Goal: Task Accomplishment & Management: Manage account settings

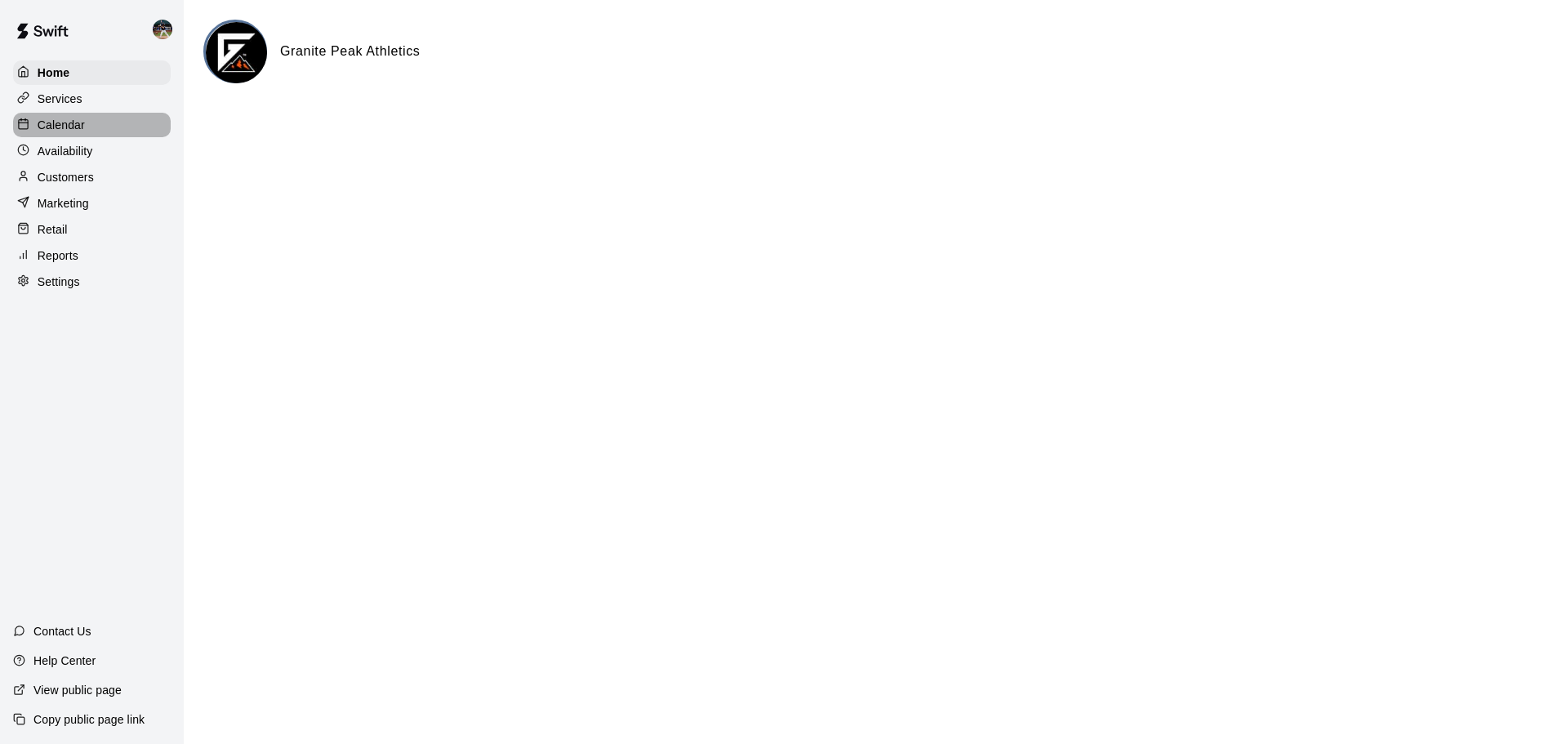
click at [47, 125] on p "Calendar" at bounding box center [62, 124] width 48 height 16
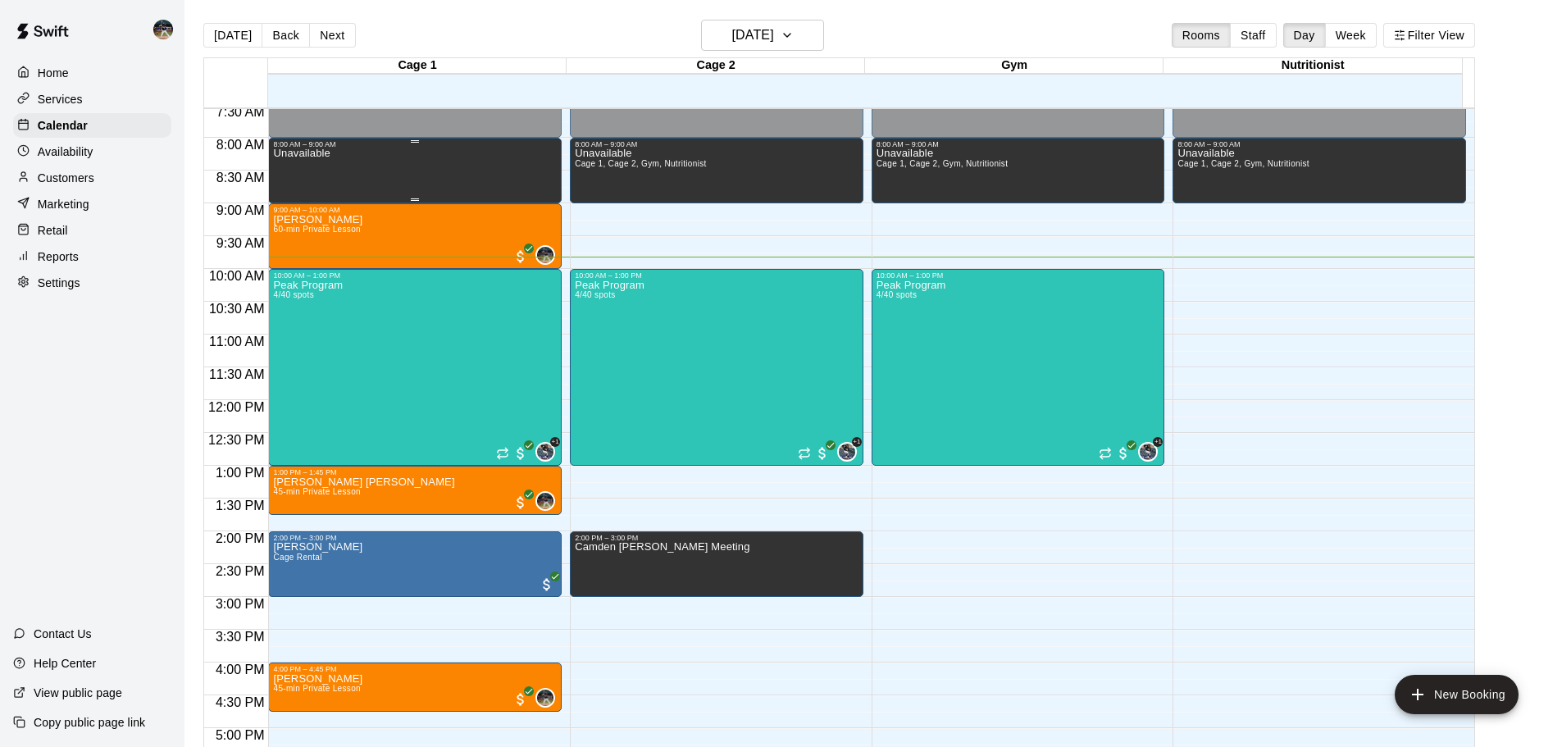
scroll to position [481, 0]
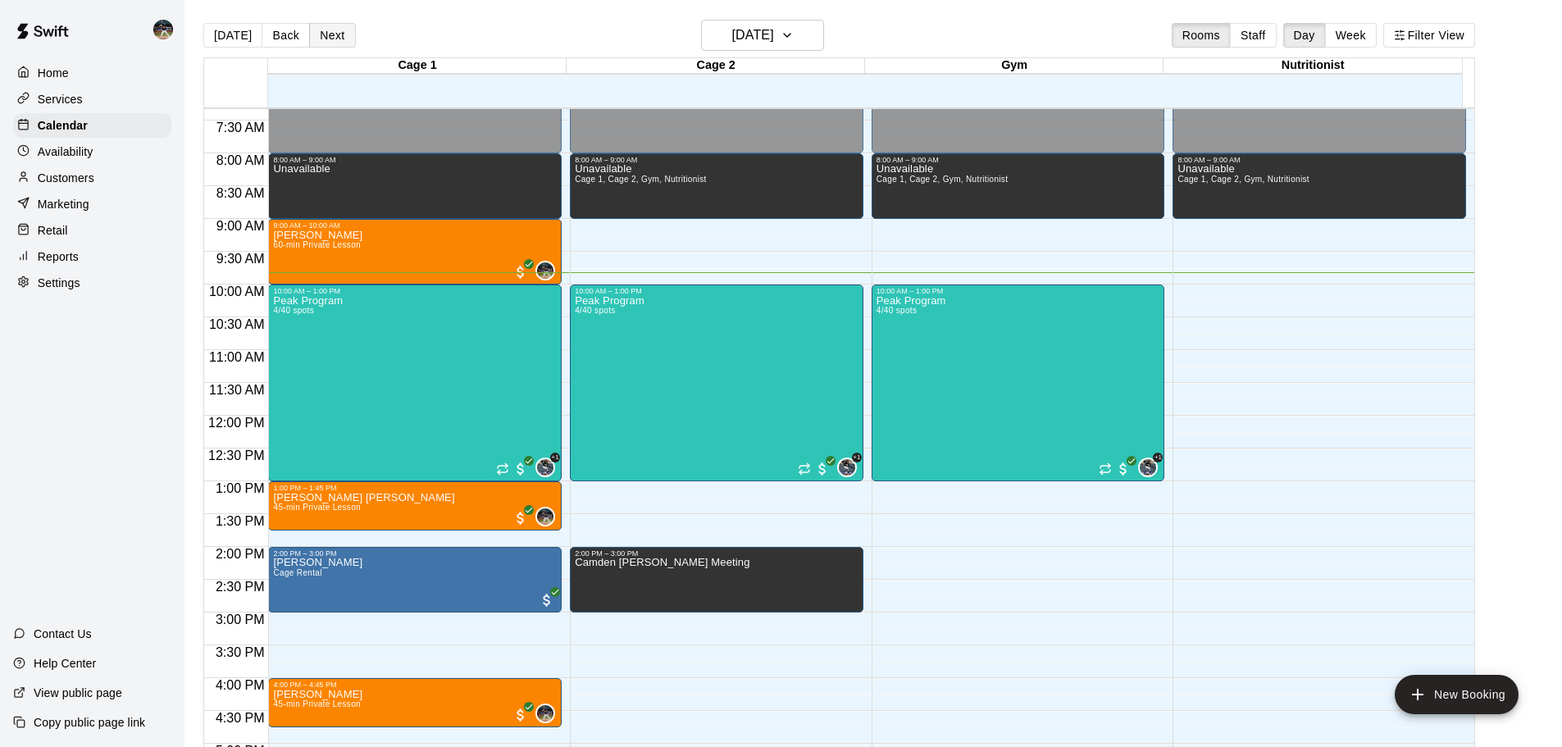
click at [317, 30] on button "Next" at bounding box center [332, 35] width 46 height 25
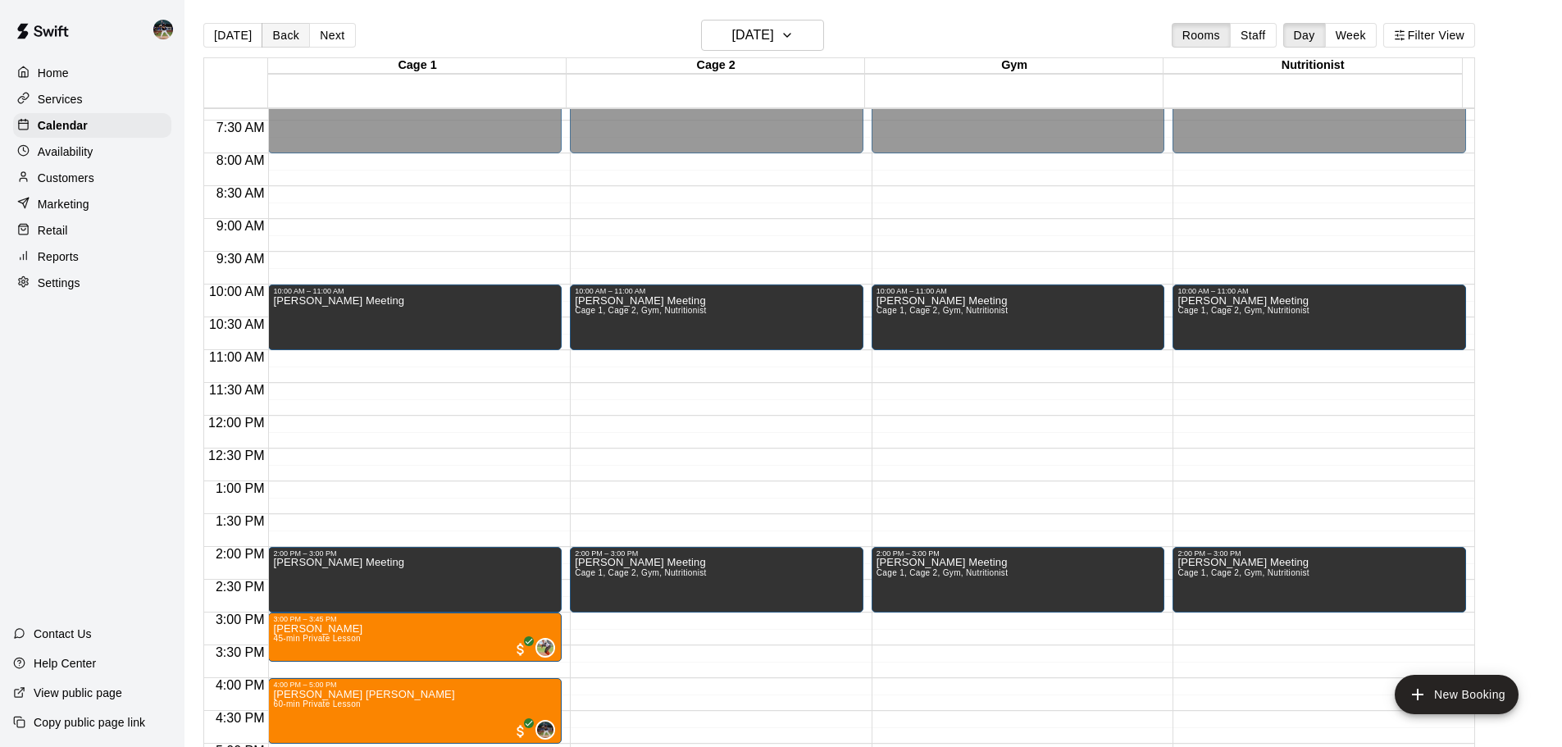
click at [294, 41] on button "Back" at bounding box center [286, 35] width 48 height 25
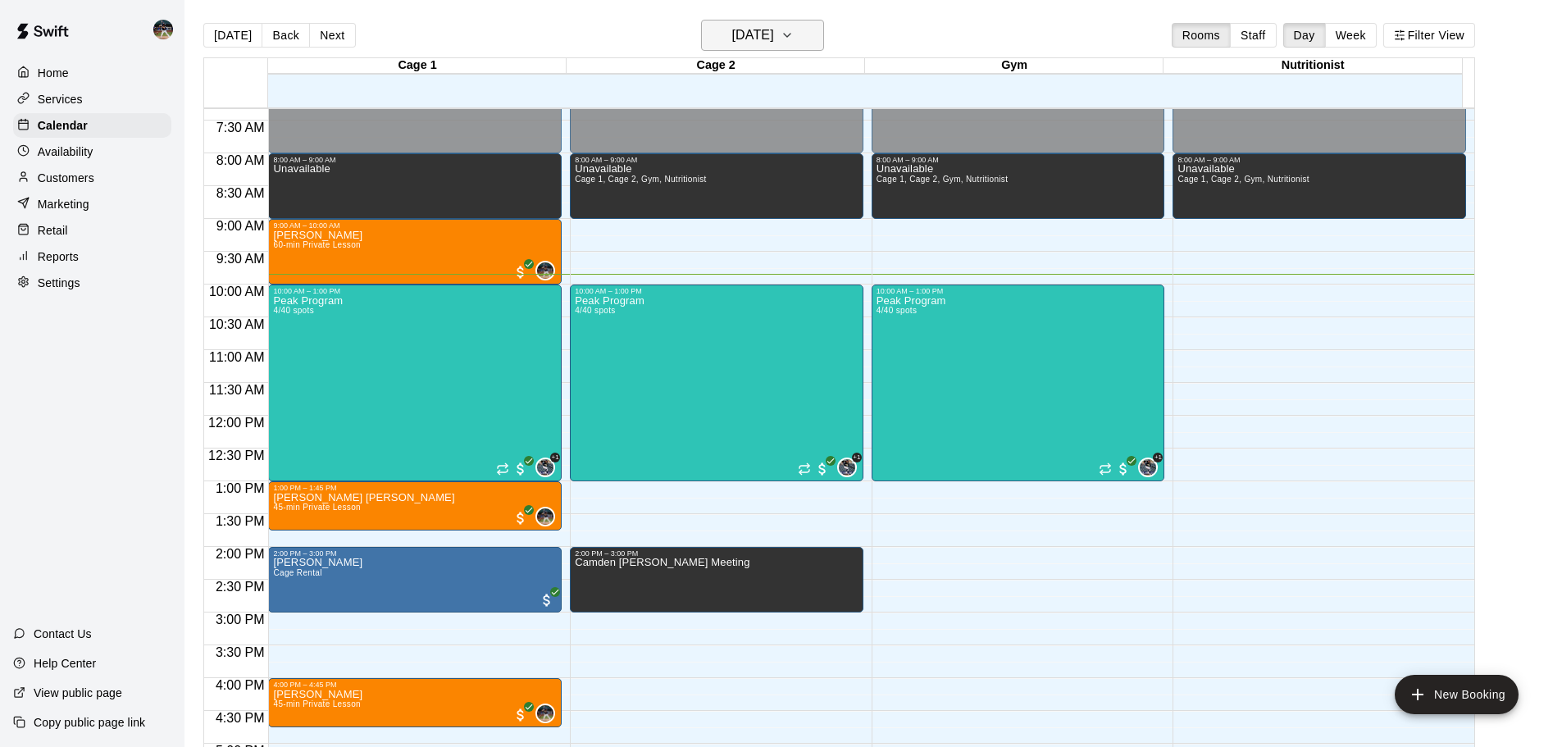
click at [774, 28] on h6 "[DATE]" at bounding box center [753, 35] width 42 height 23
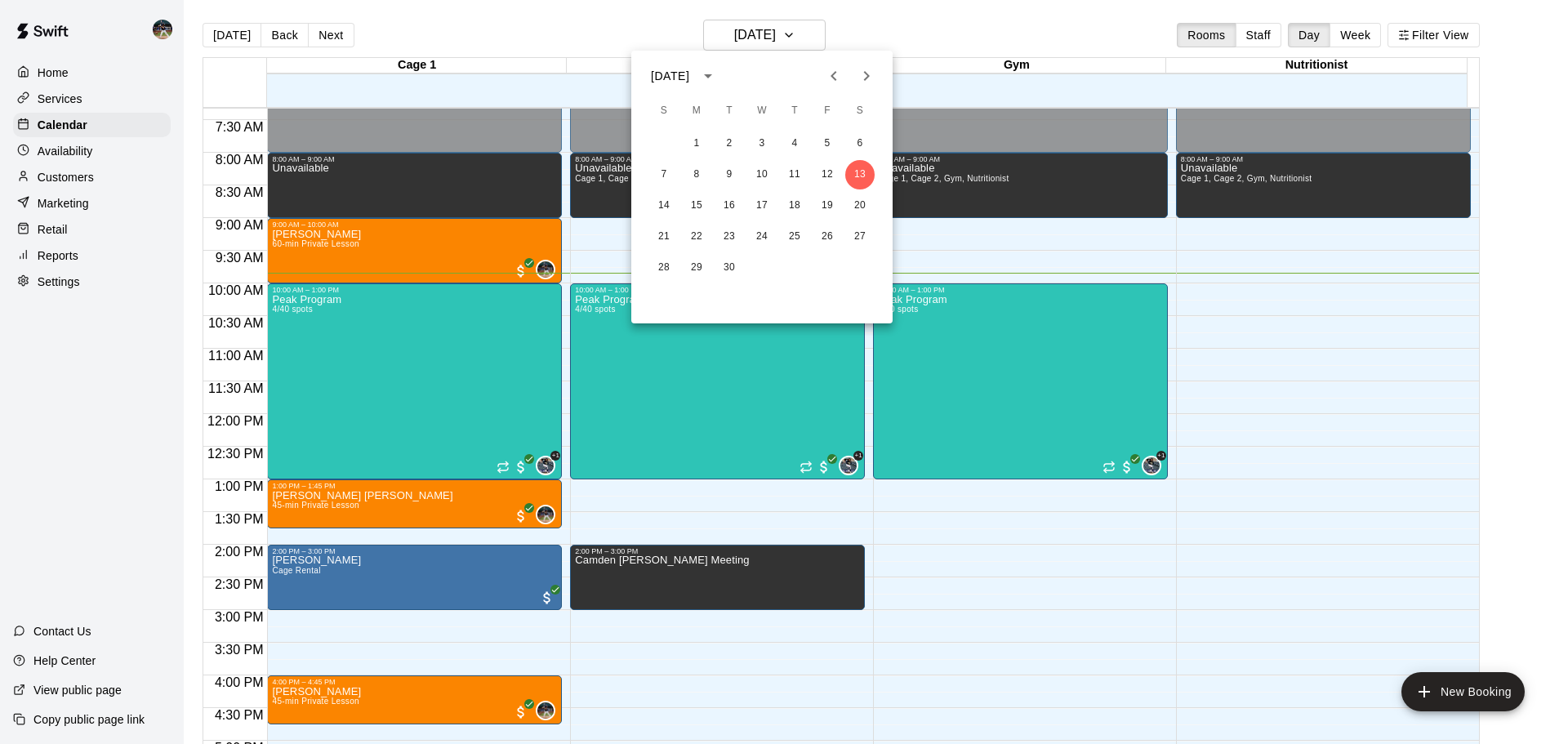
click at [782, 75] on icon "Next month" at bounding box center [868, 76] width 6 height 10
click at [782, 73] on icon "Next month" at bounding box center [867, 76] width 20 height 20
click at [659, 176] on button "2" at bounding box center [664, 175] width 30 height 30
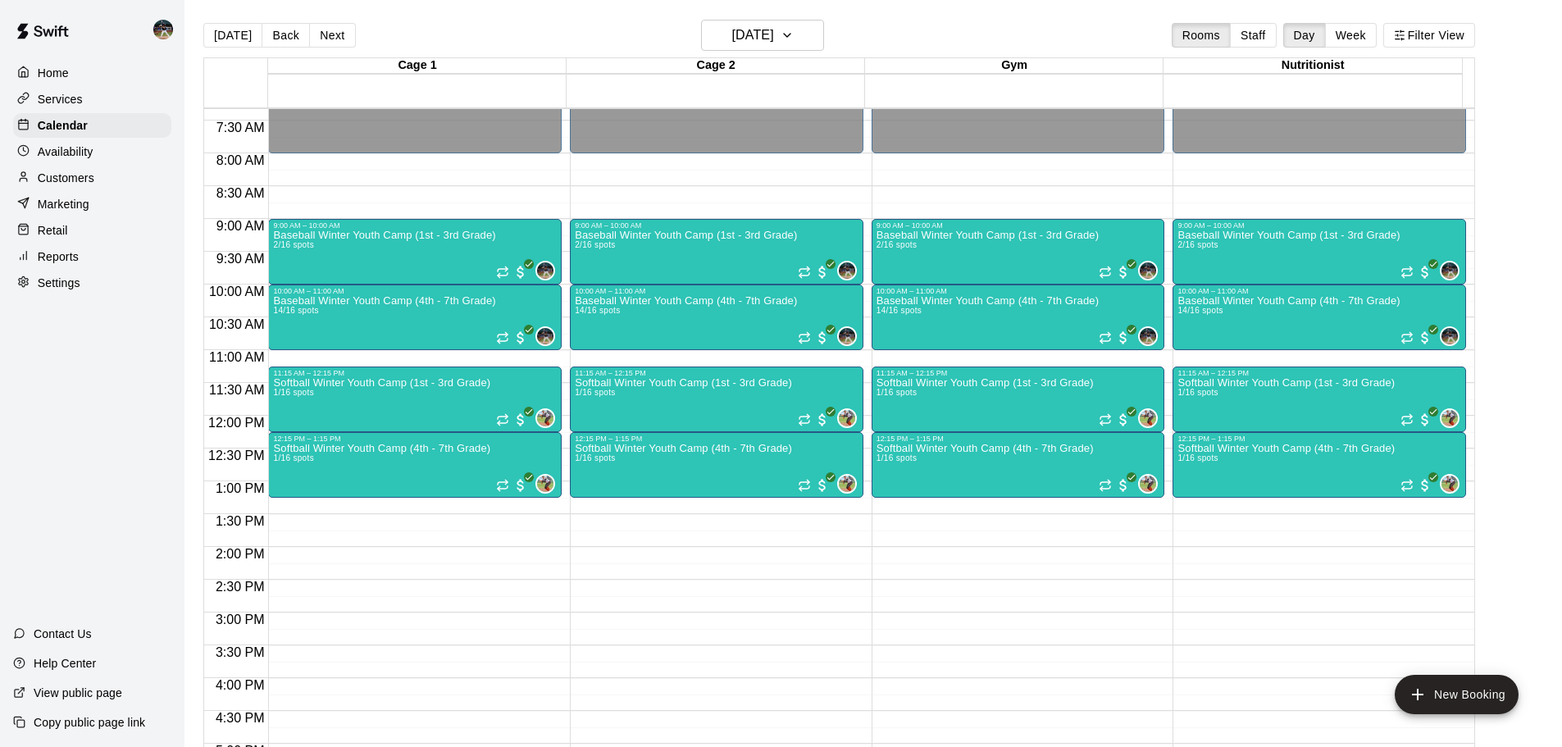
click at [785, 39] on button "Week" at bounding box center [1351, 35] width 52 height 25
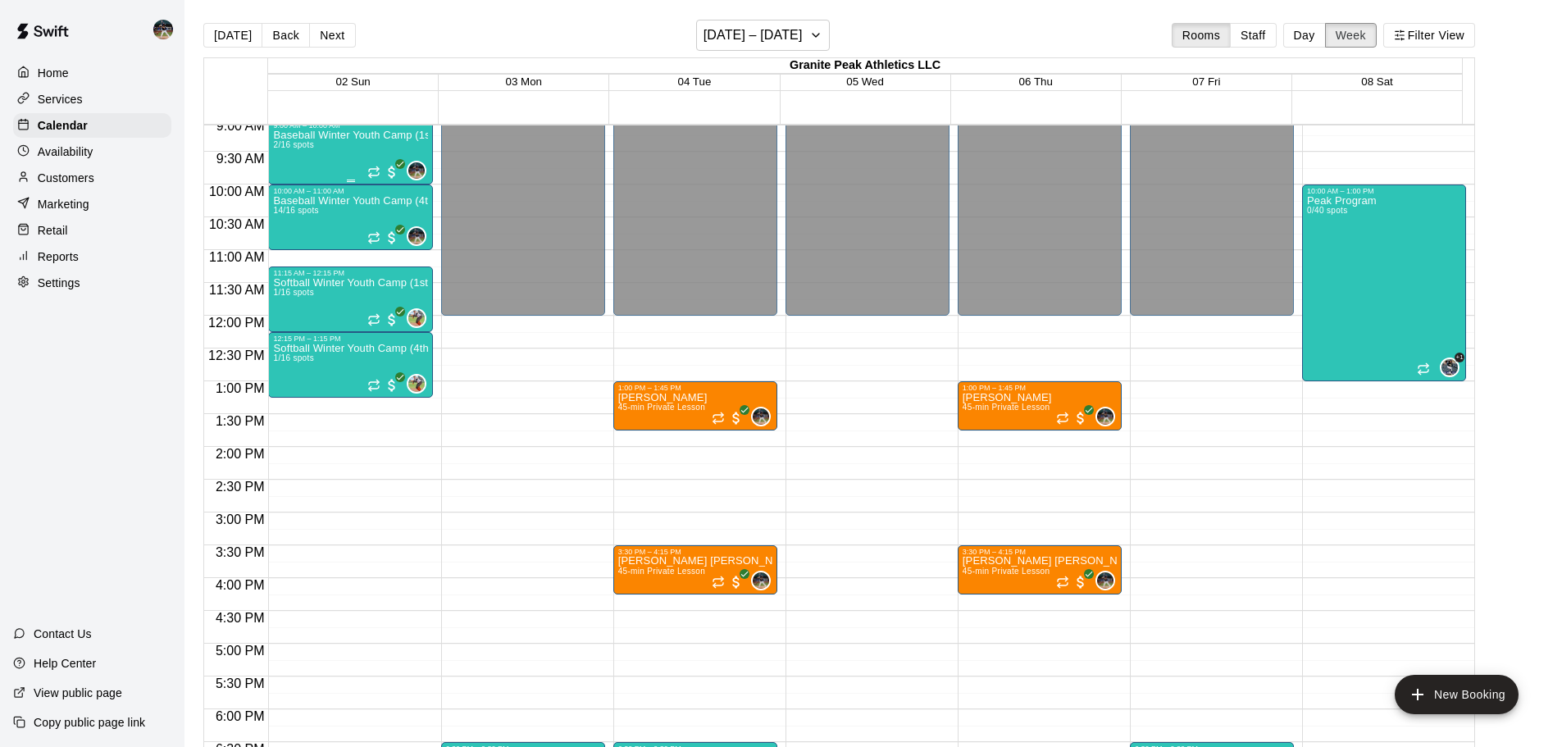
scroll to position [509, 0]
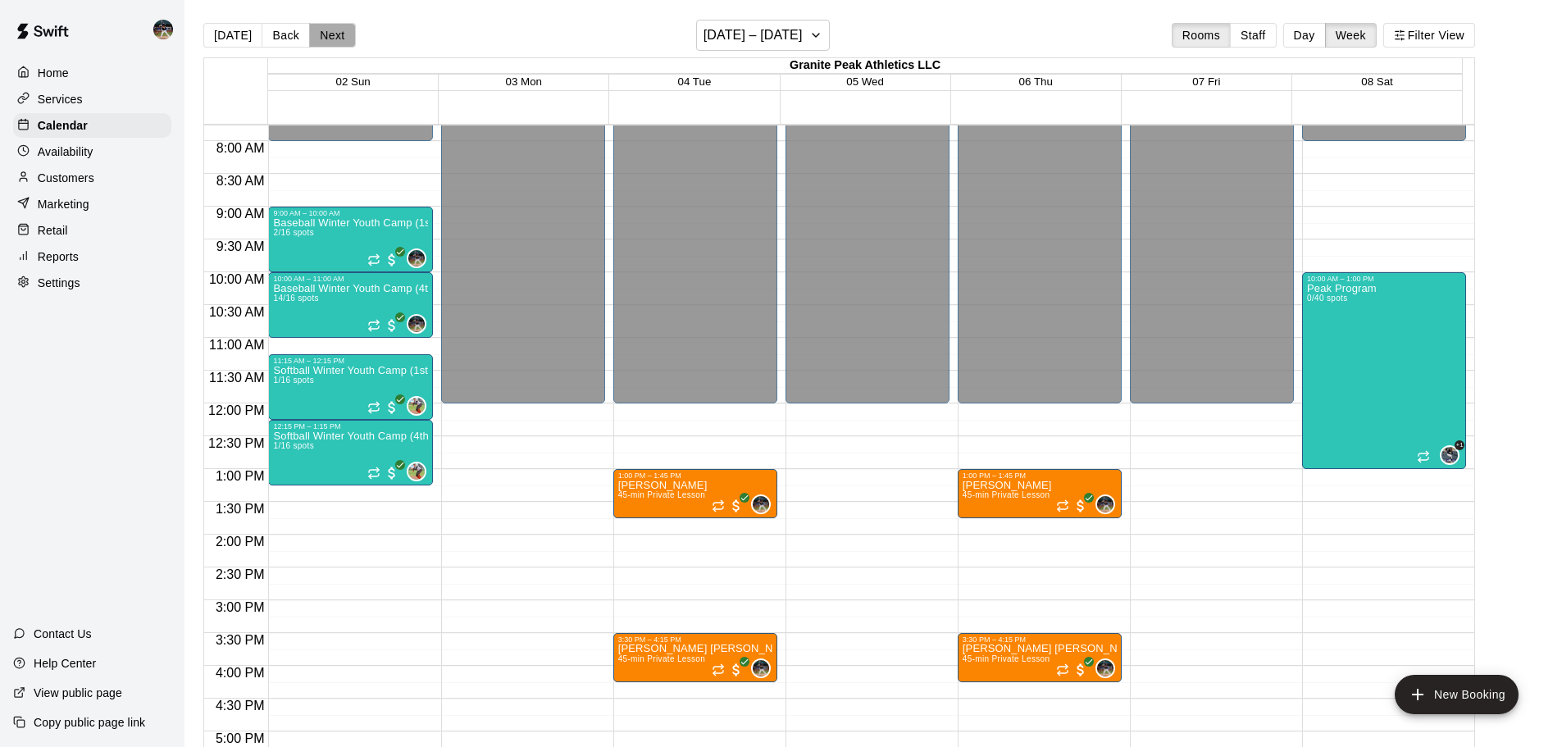
click at [338, 44] on button "Next" at bounding box center [332, 35] width 46 height 25
click at [335, 39] on button "Next" at bounding box center [332, 35] width 46 height 25
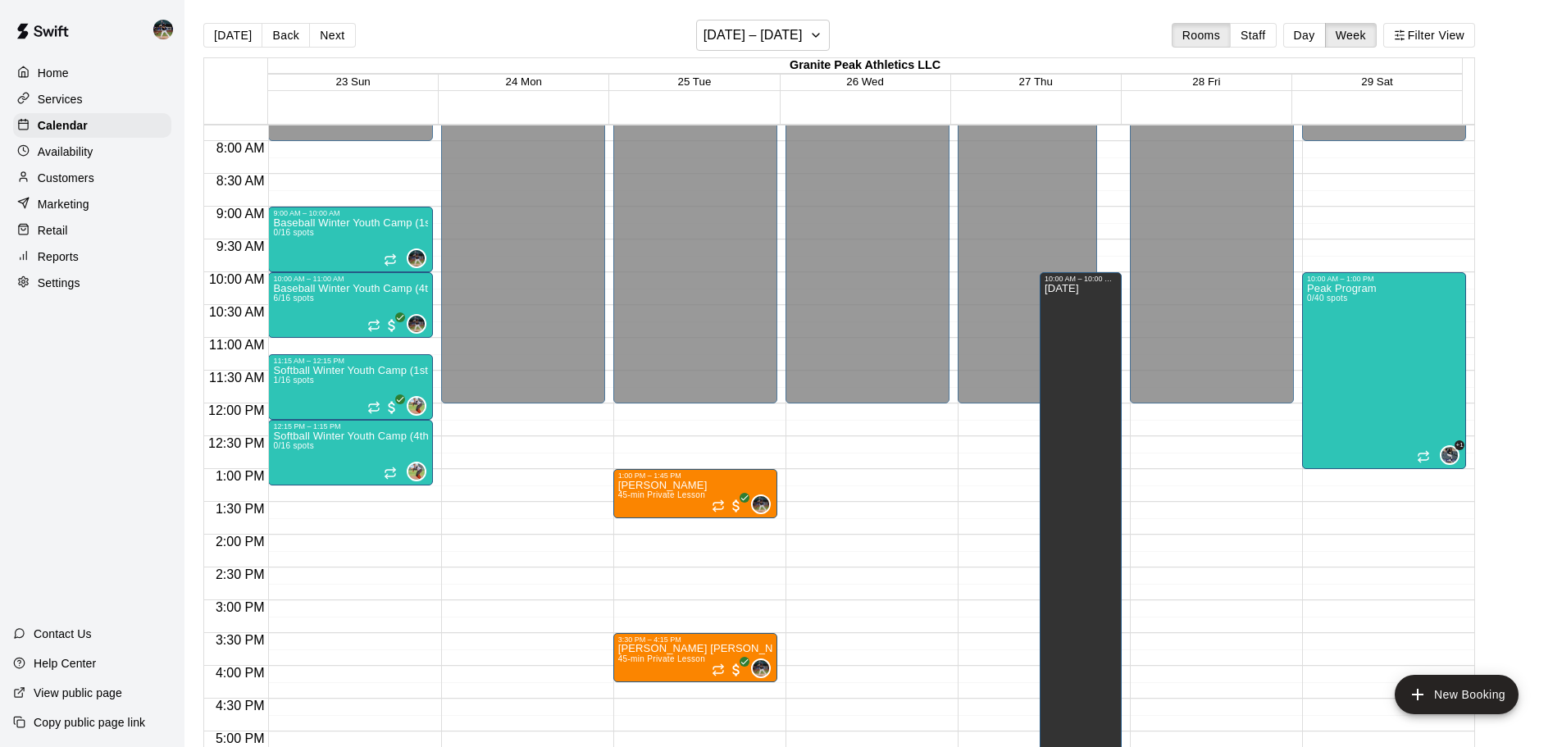
click at [335, 39] on button "Next" at bounding box center [332, 35] width 46 height 25
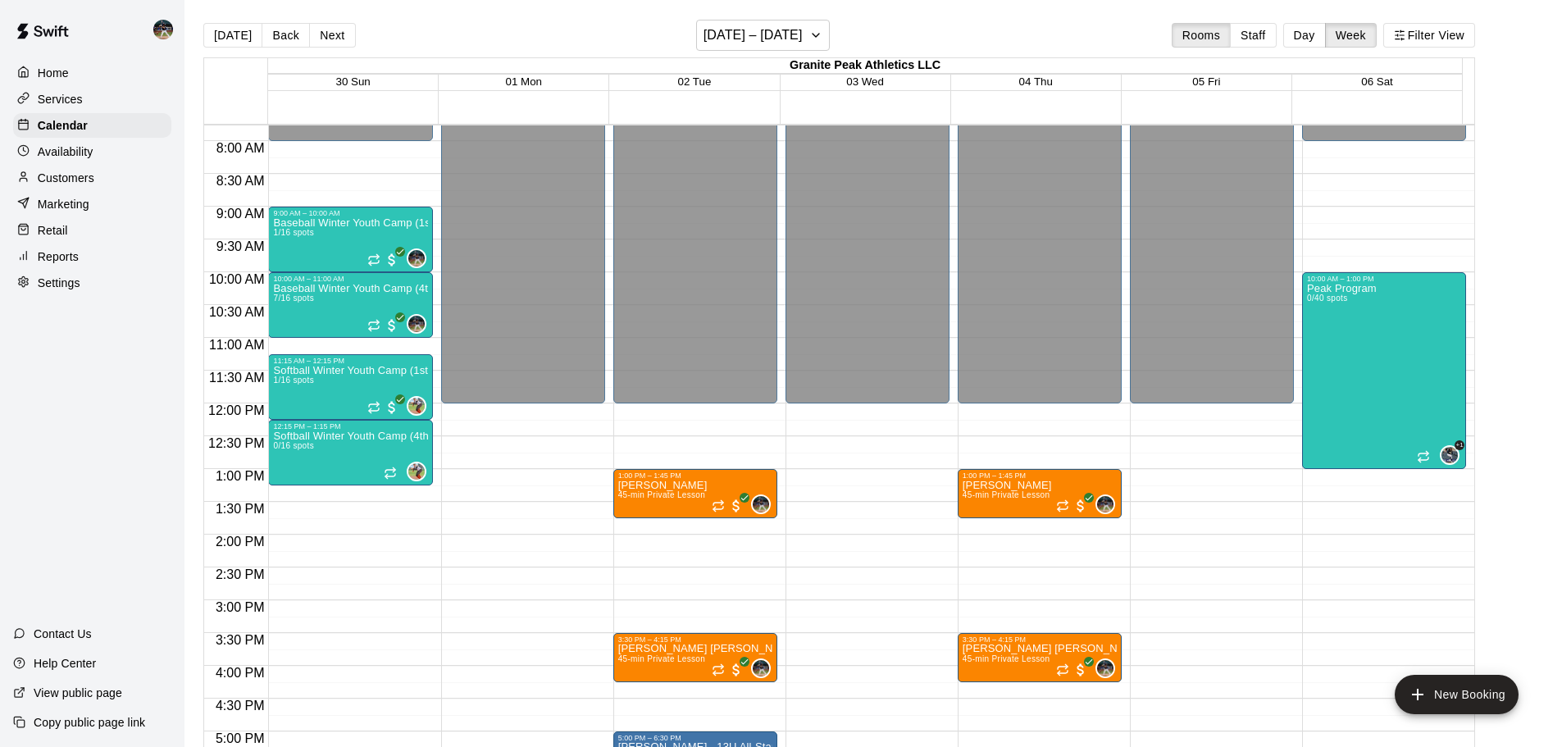
click at [335, 39] on button "Next" at bounding box center [332, 35] width 46 height 25
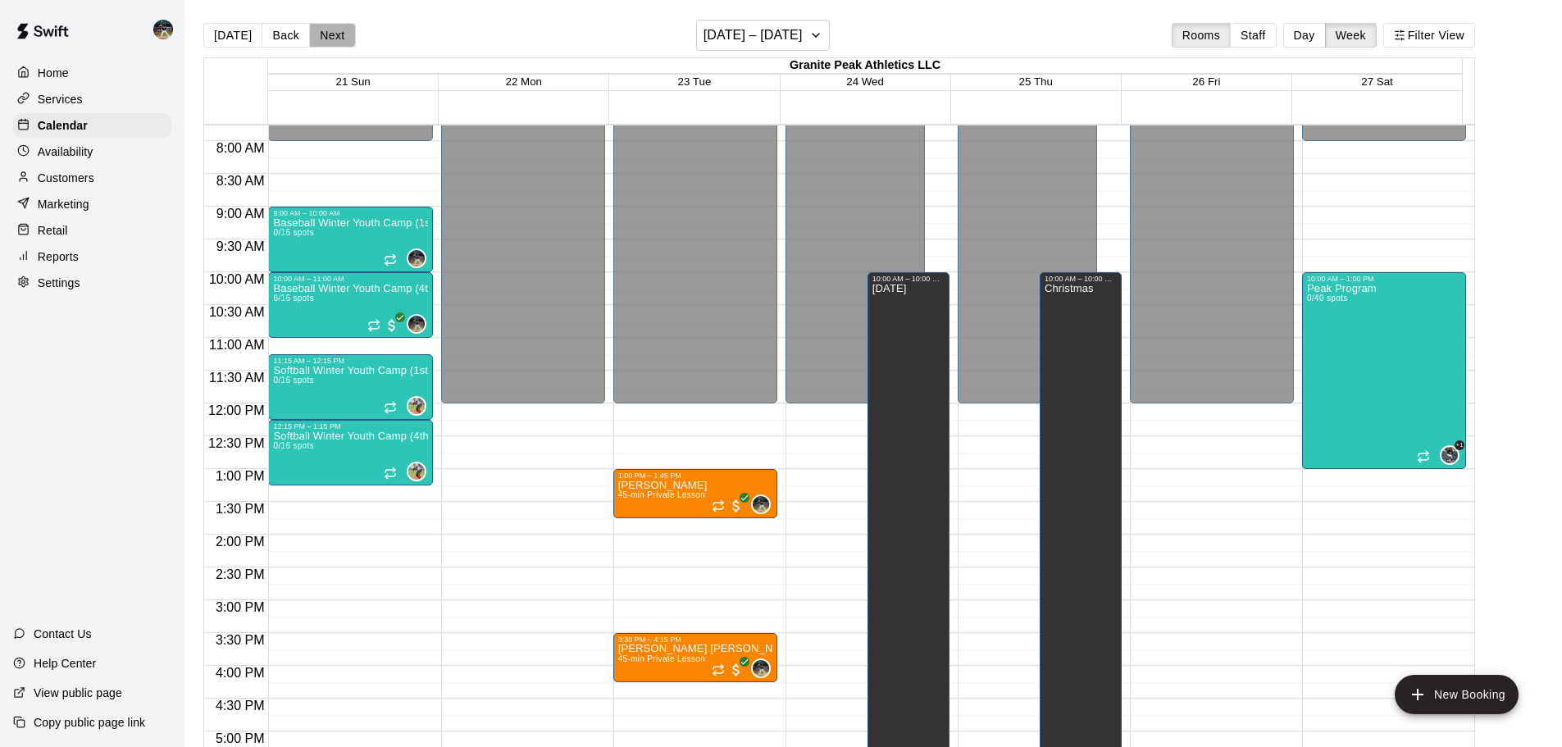
click at [335, 39] on button "Next" at bounding box center [332, 35] width 46 height 25
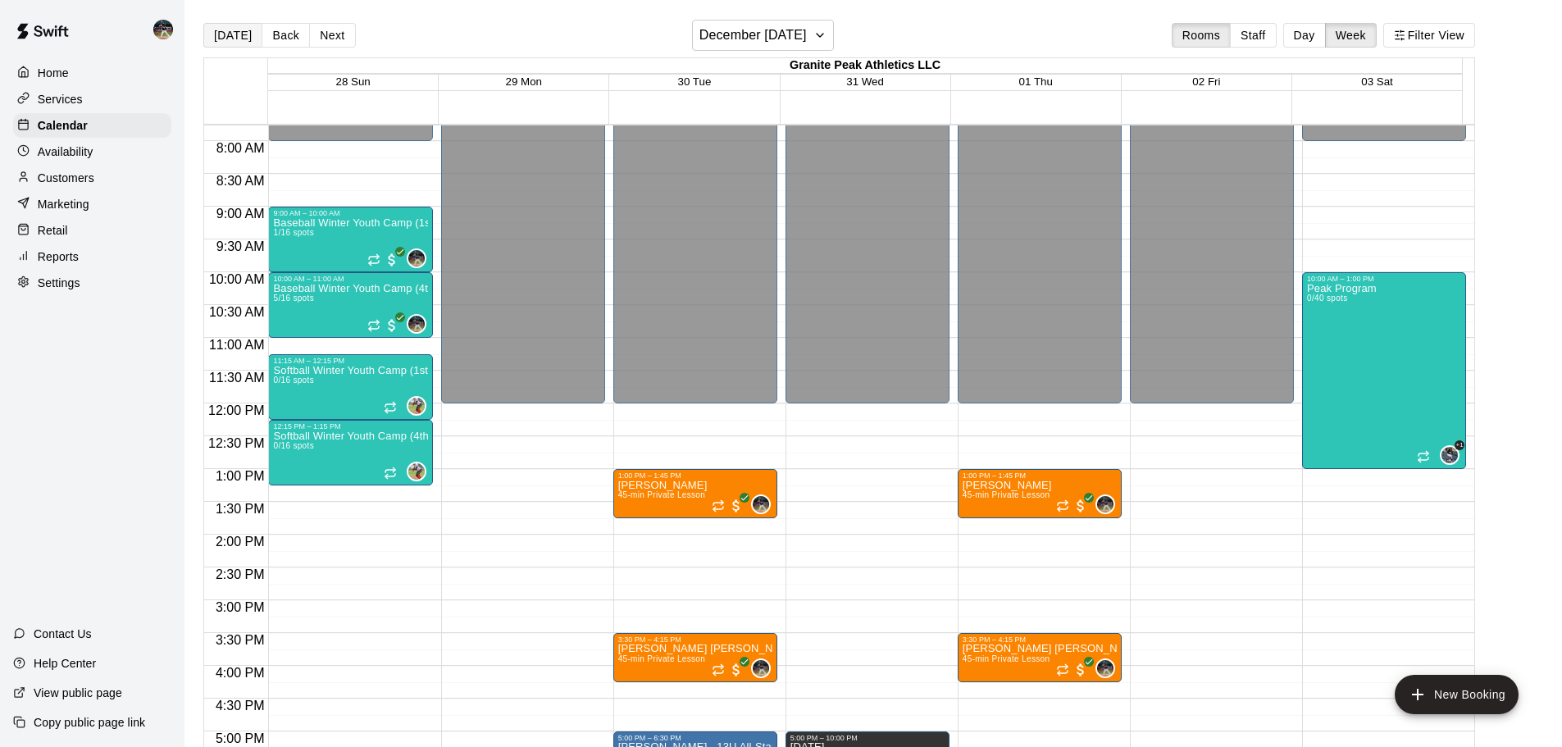
click at [237, 33] on button "[DATE]" at bounding box center [232, 35] width 59 height 25
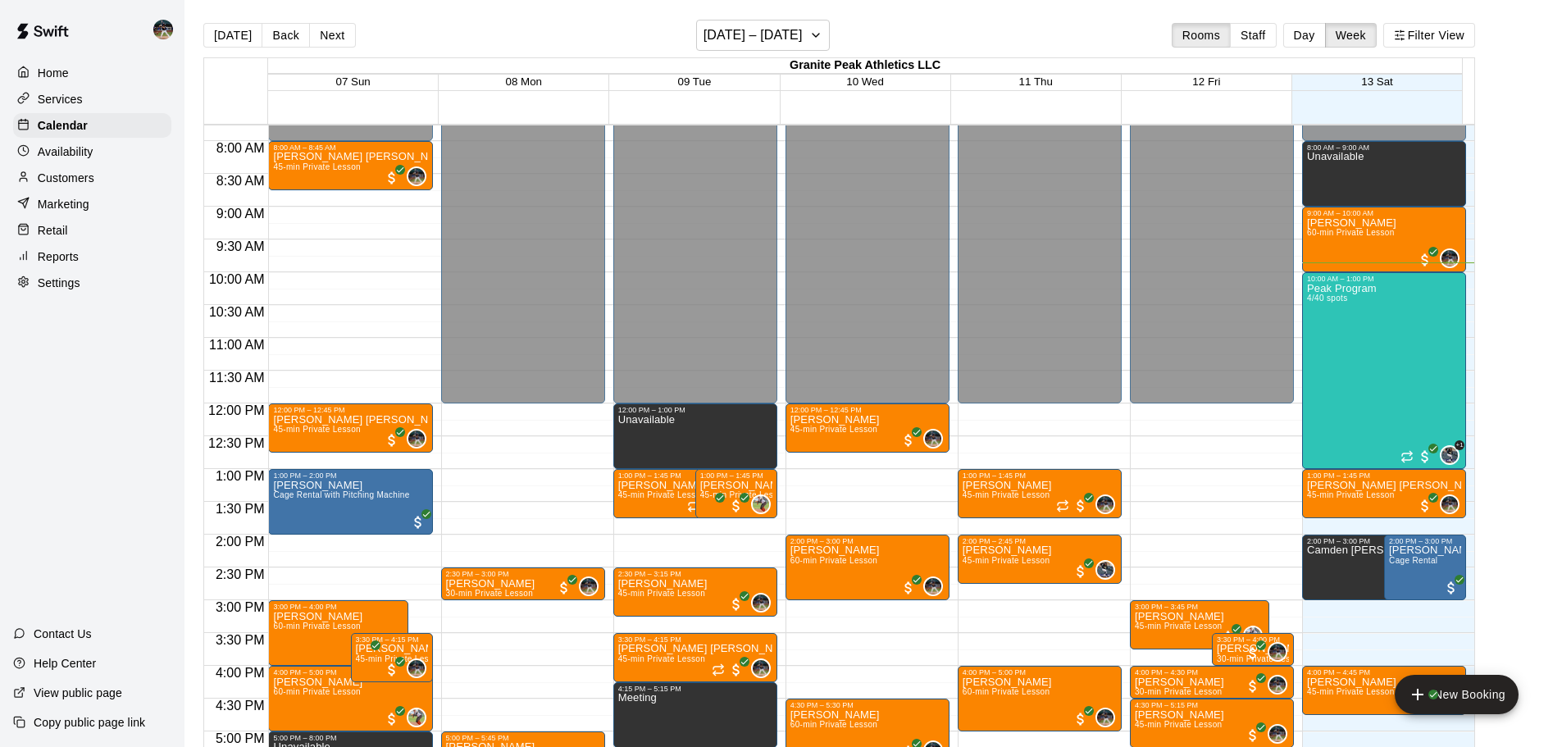
click at [785, 41] on button "Day" at bounding box center [1304, 35] width 43 height 25
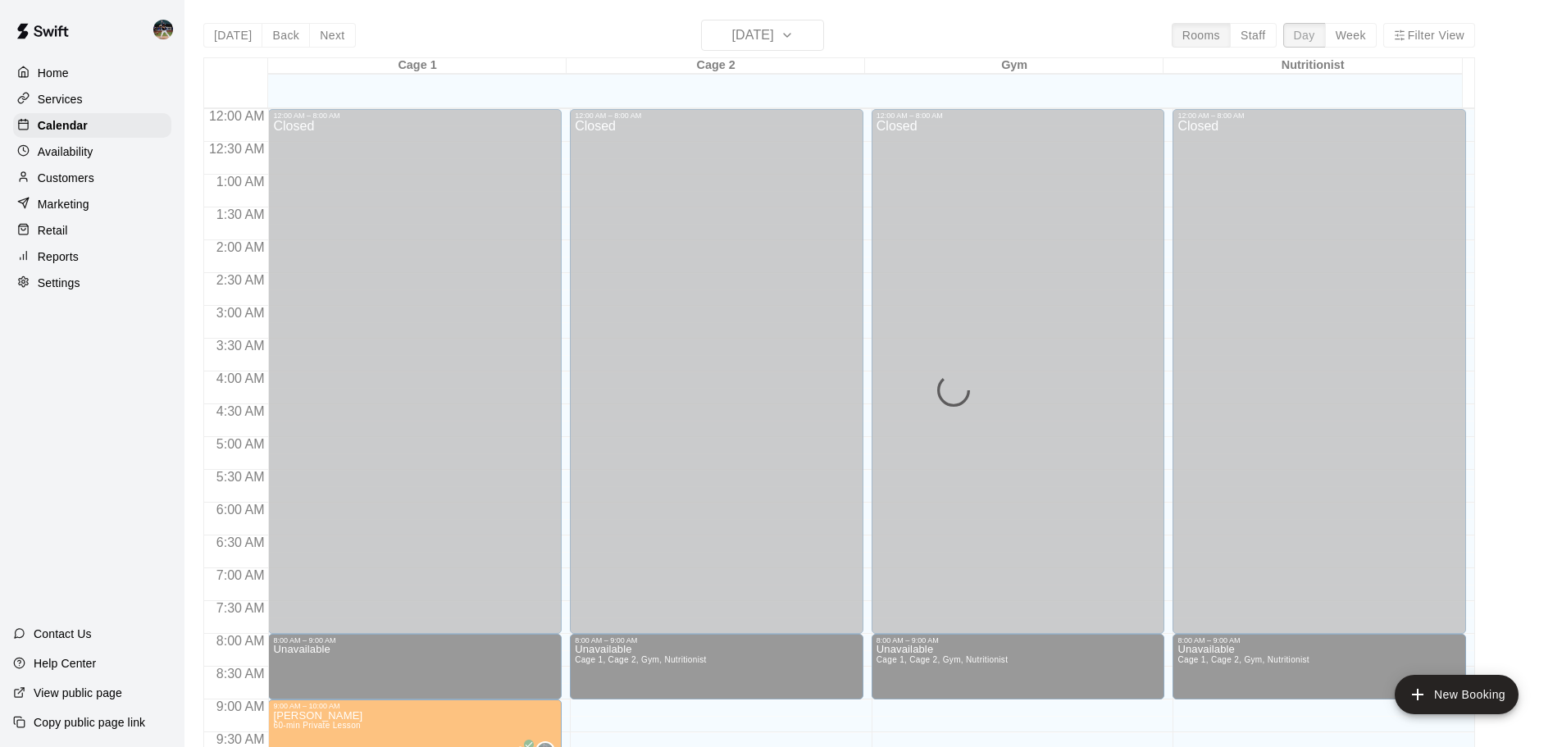
scroll to position [646, 0]
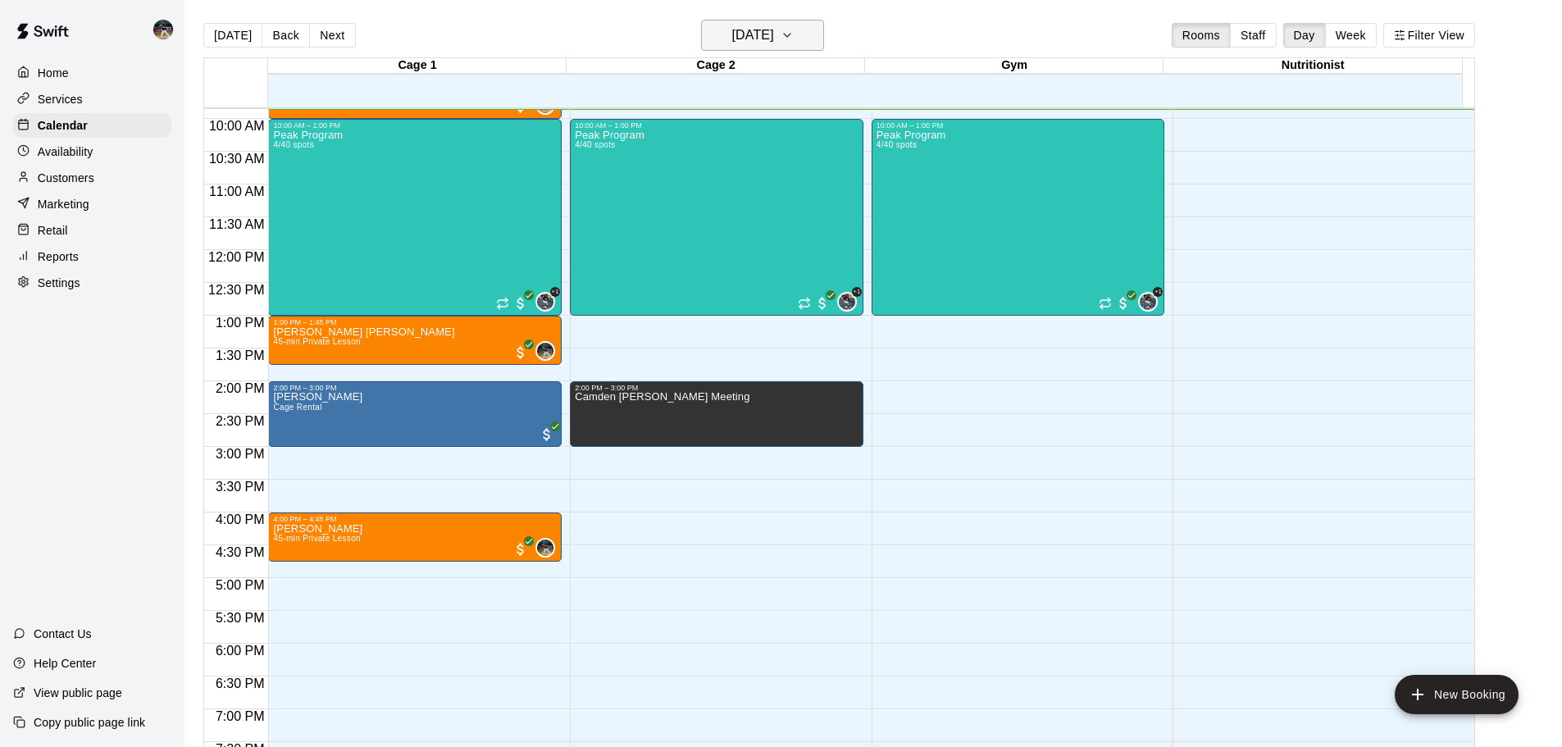
click at [774, 36] on h6 "[DATE]" at bounding box center [753, 35] width 42 height 23
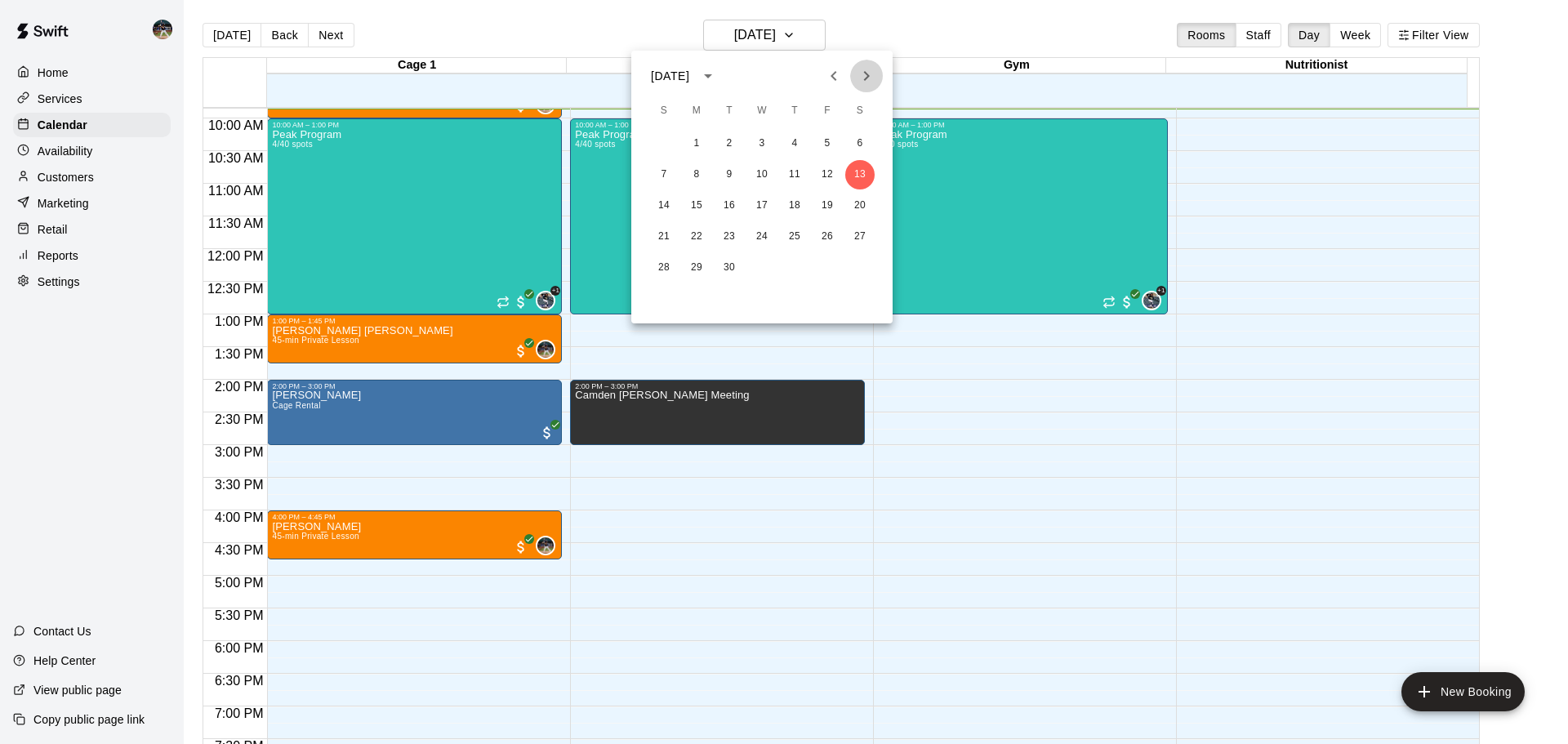
click at [782, 75] on icon "Next month" at bounding box center [867, 76] width 20 height 20
click at [664, 175] on button "2" at bounding box center [664, 175] width 30 height 30
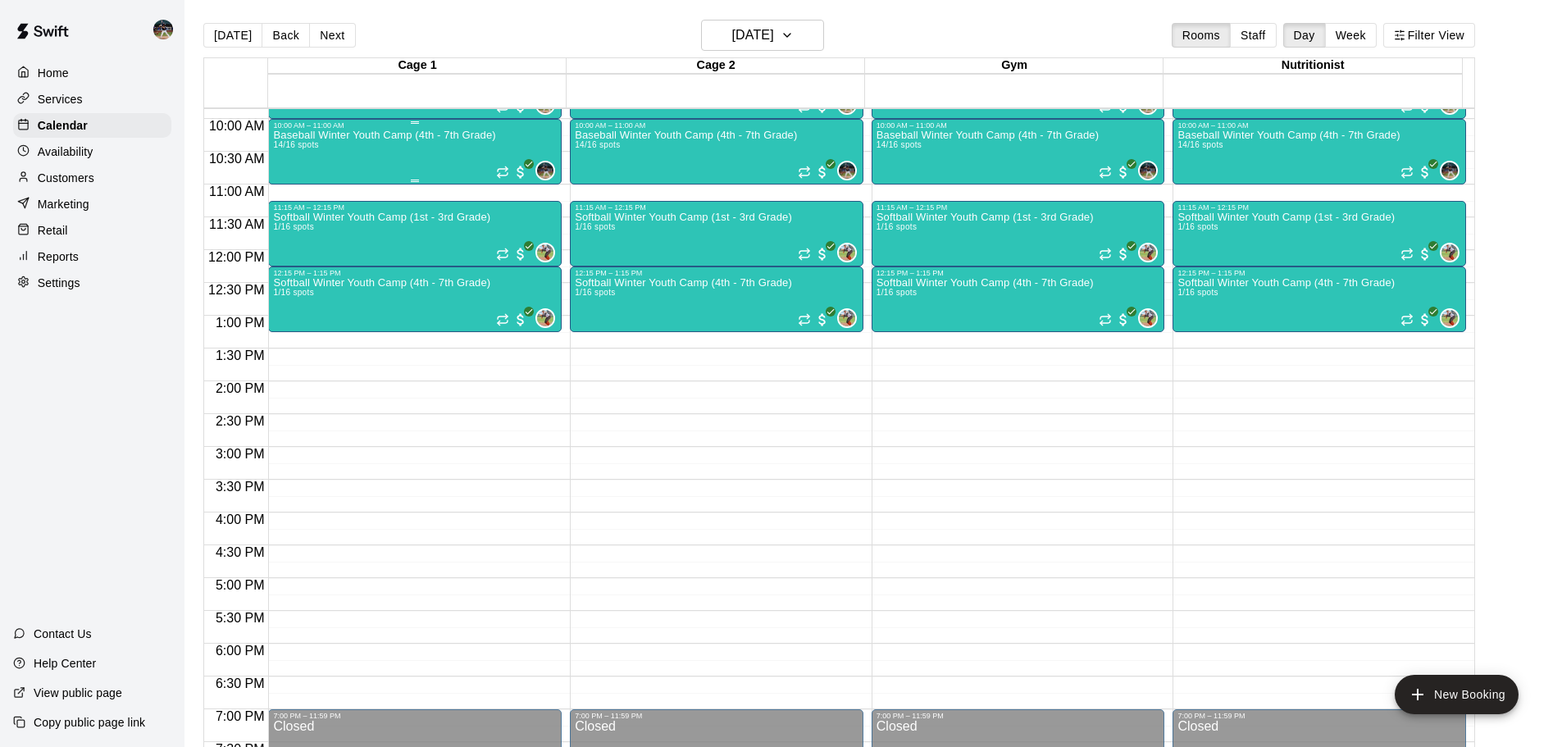
click at [359, 147] on div "Baseball Winter Youth Camp (4th - 7th Grade) 14/16 spots" at bounding box center [384, 503] width 222 height 747
click at [411, 143] on div at bounding box center [787, 373] width 1574 height 747
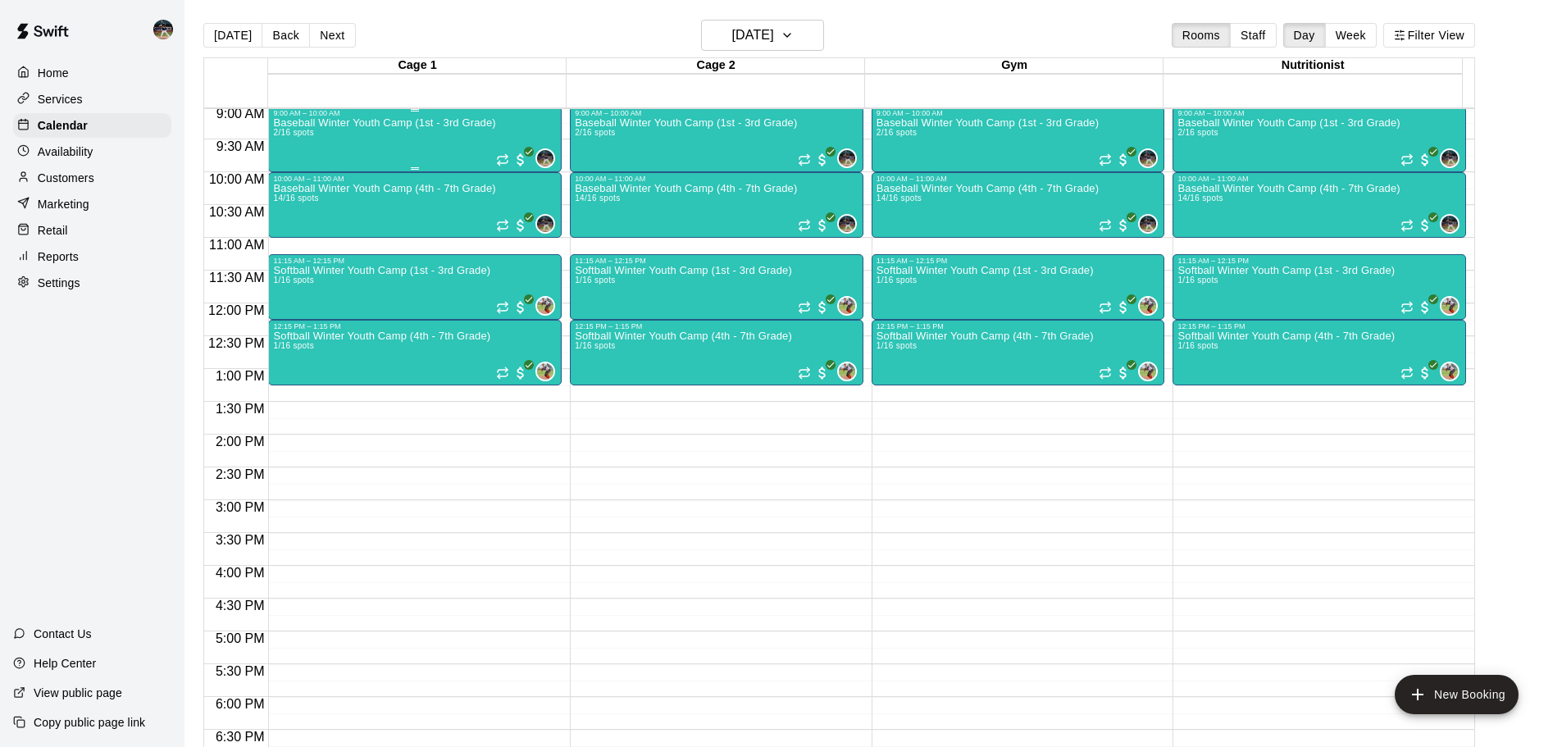
scroll to position [564, 0]
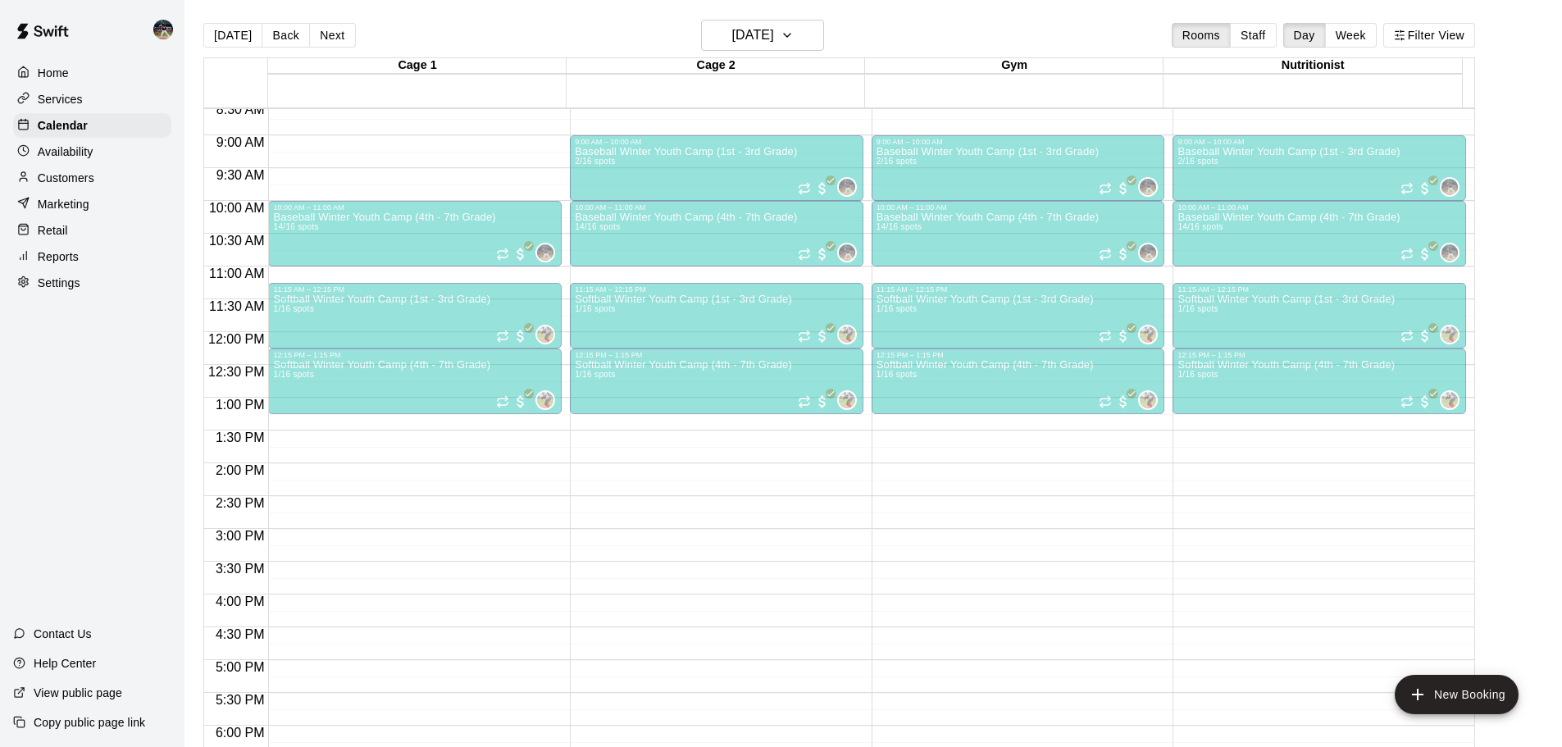
click at [411, 163] on div "Baseball Winter Youth Camp (1st - 3rd Grade) 2/16 spots" at bounding box center [384, 519] width 222 height 747
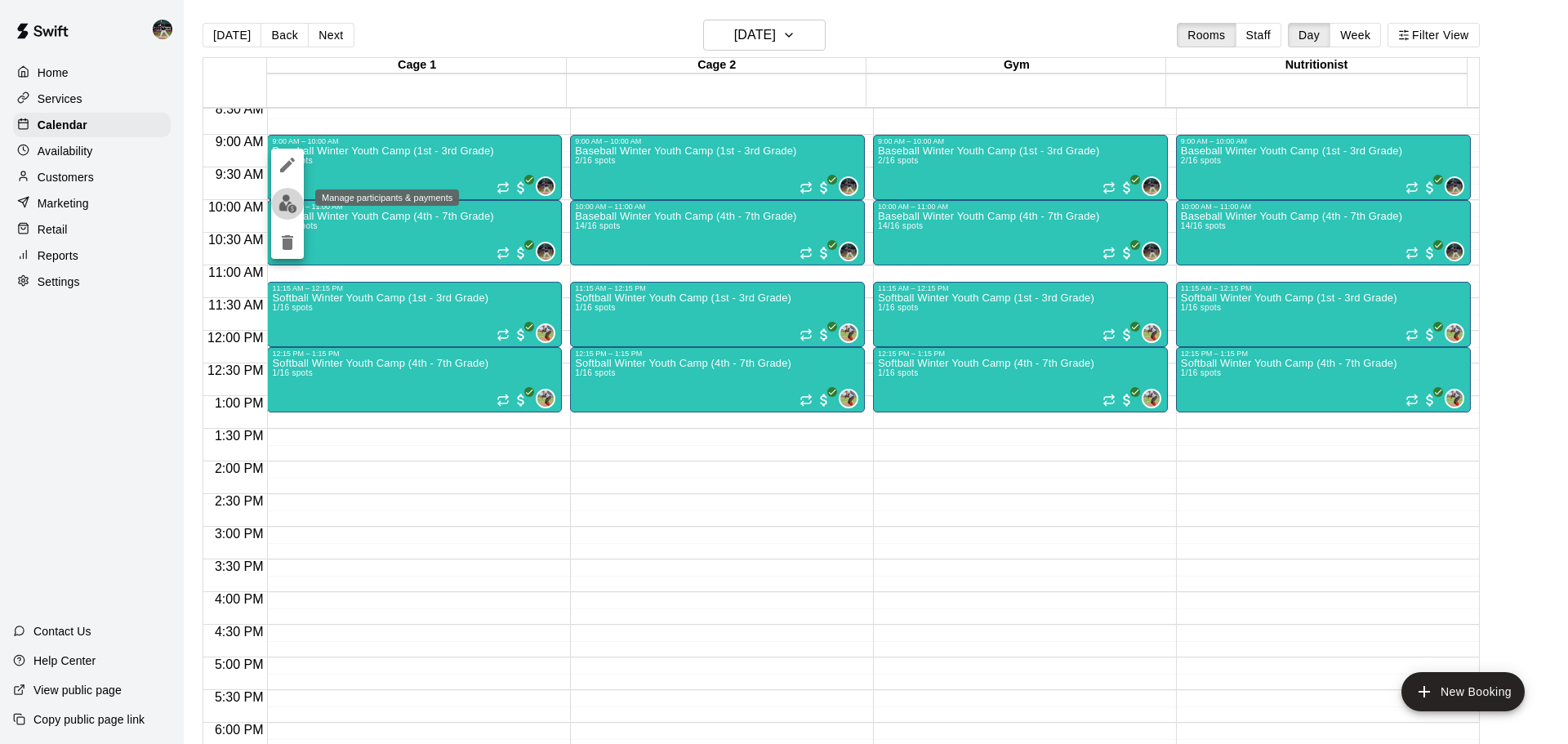
click at [293, 197] on img "edit" at bounding box center [288, 203] width 19 height 19
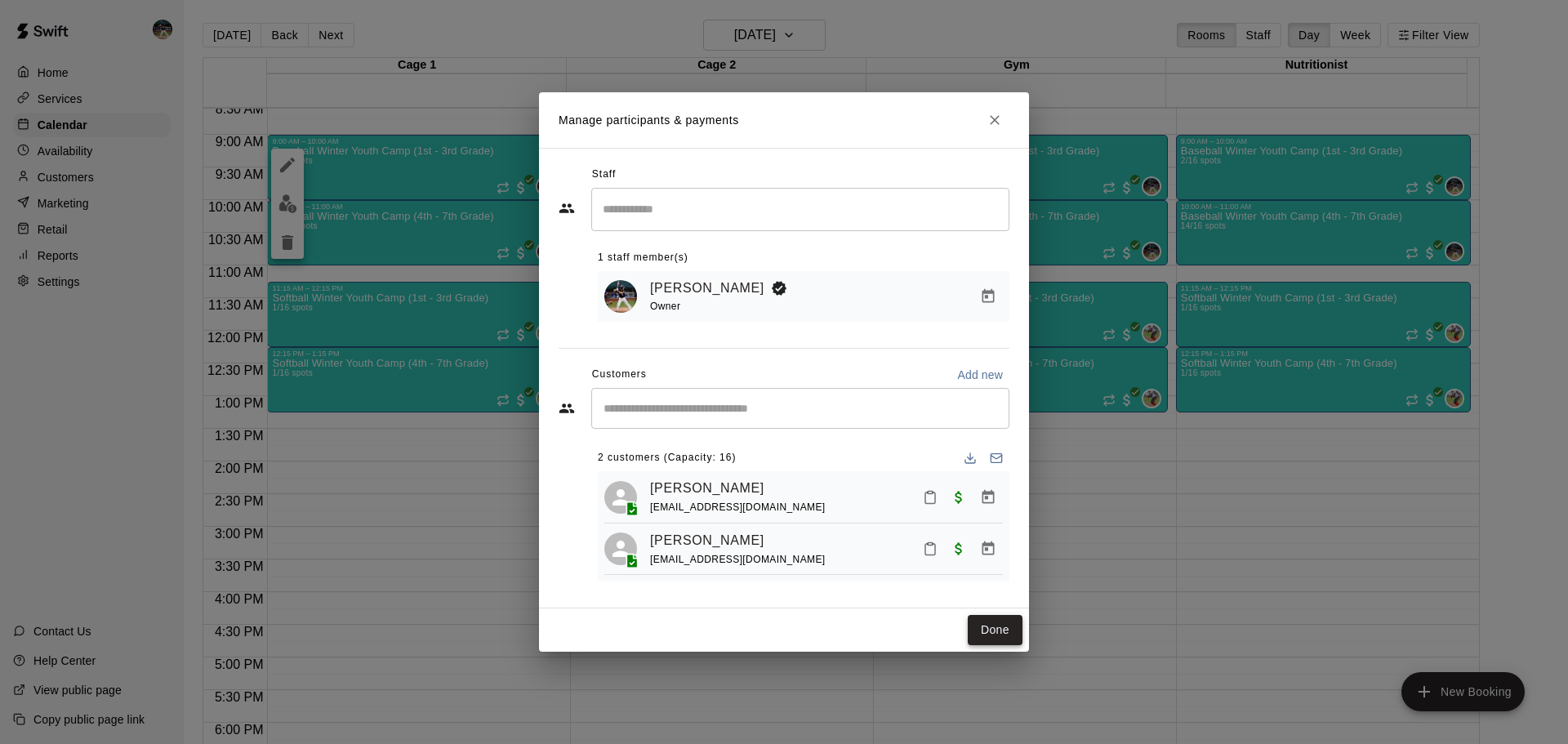
click at [782, 425] on button "Done" at bounding box center [995, 629] width 55 height 30
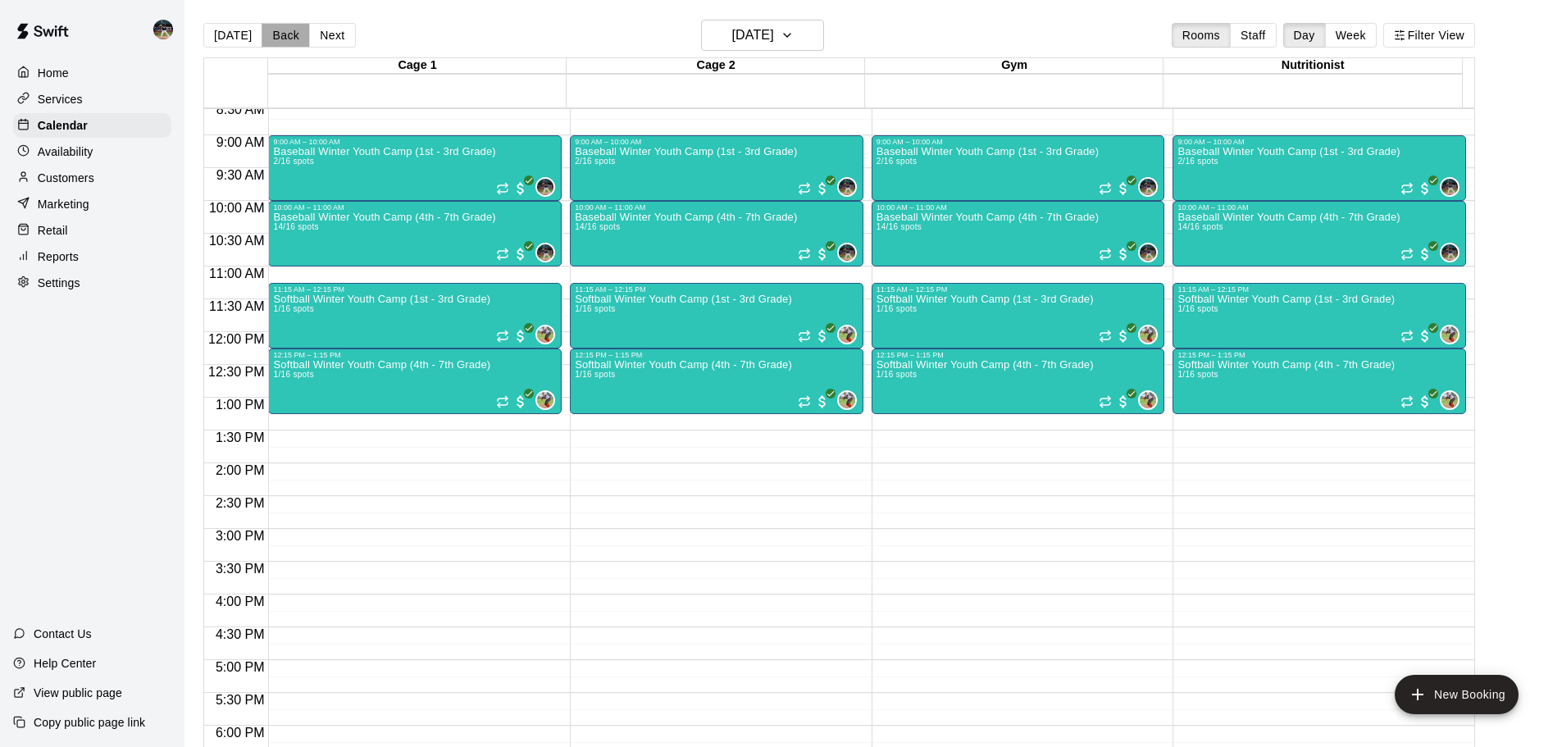
click at [276, 34] on button "Back" at bounding box center [286, 35] width 48 height 25
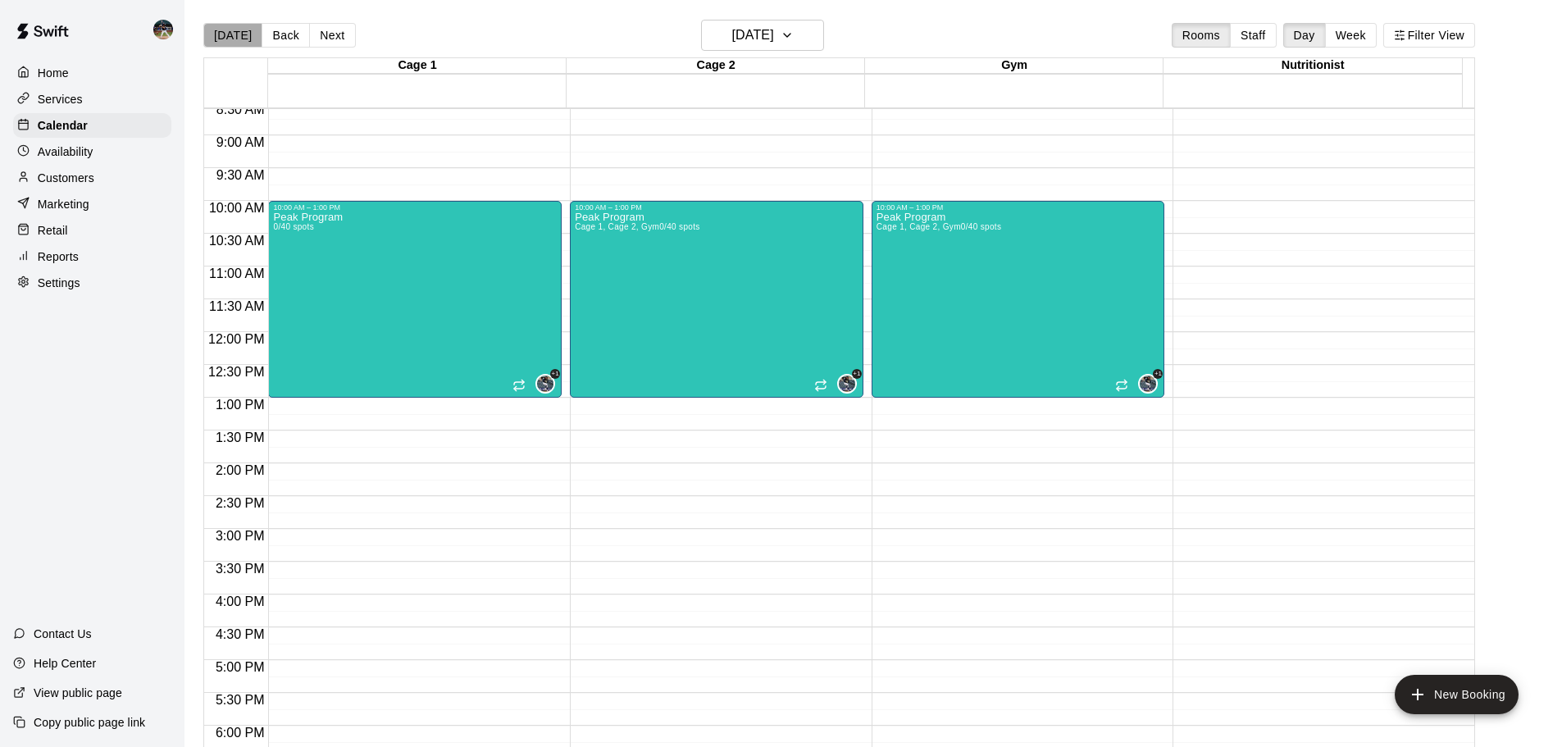
click at [239, 34] on button "[DATE]" at bounding box center [232, 35] width 59 height 25
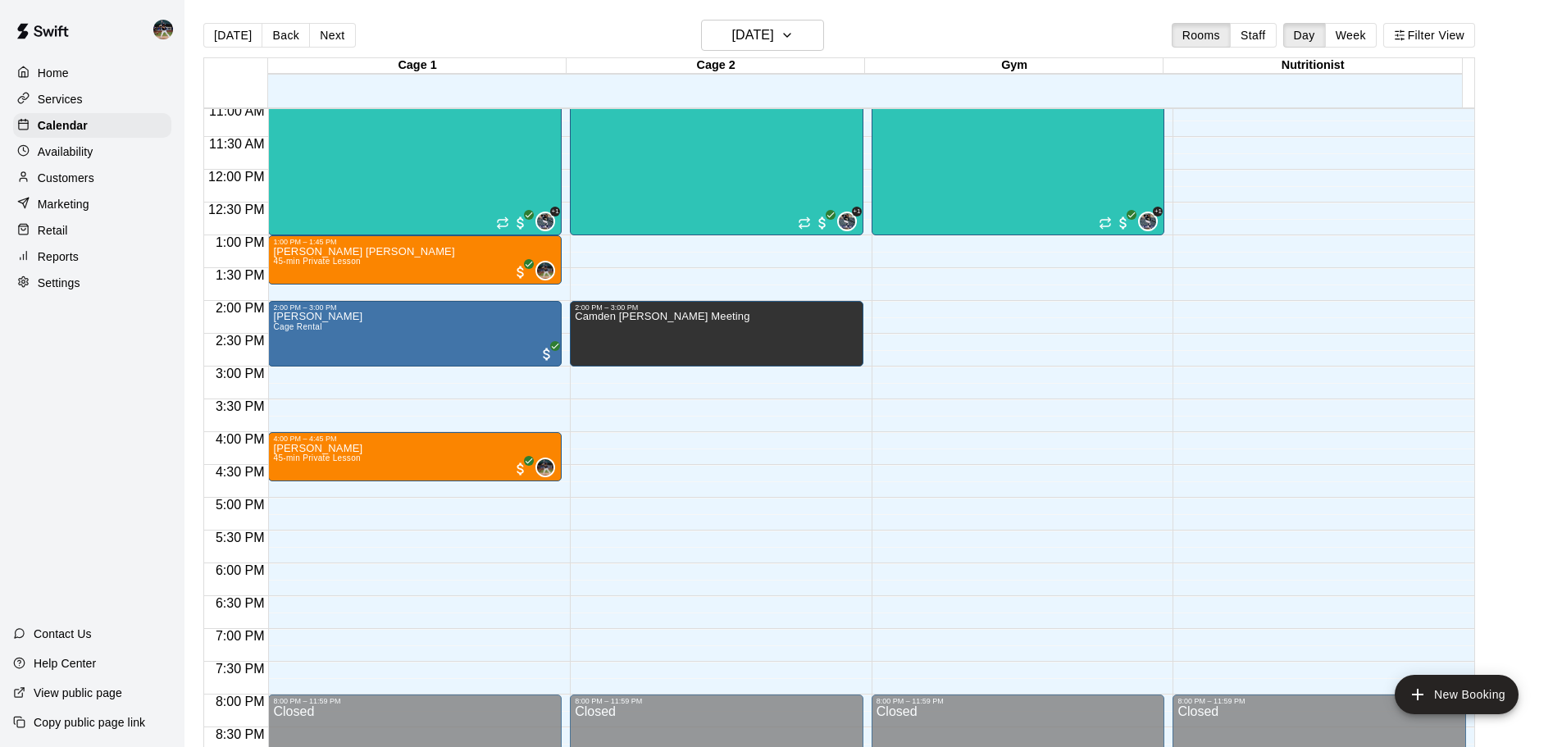
scroll to position [728, 0]
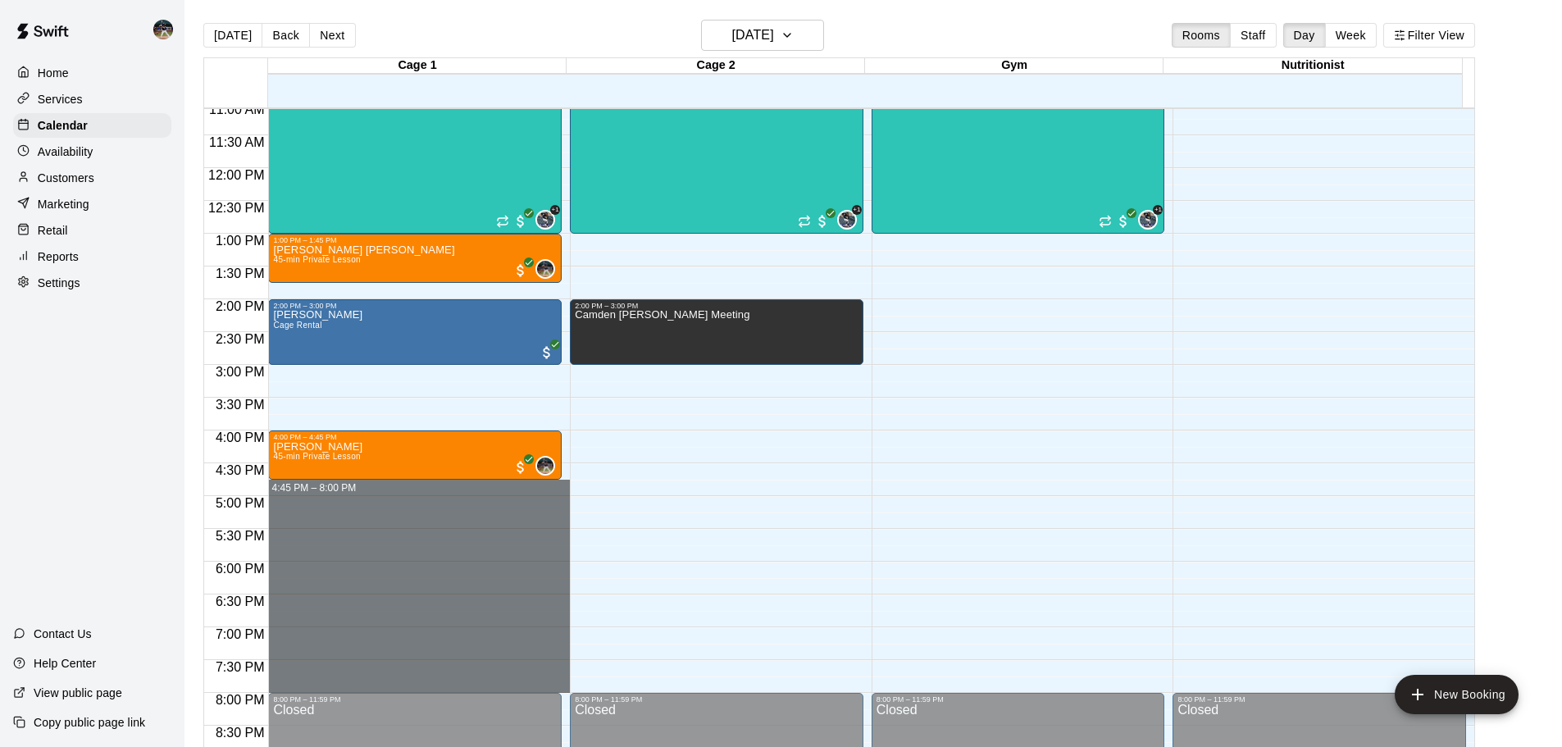
drag, startPoint x: 403, startPoint y: 483, endPoint x: 413, endPoint y: 684, distance: 201.1
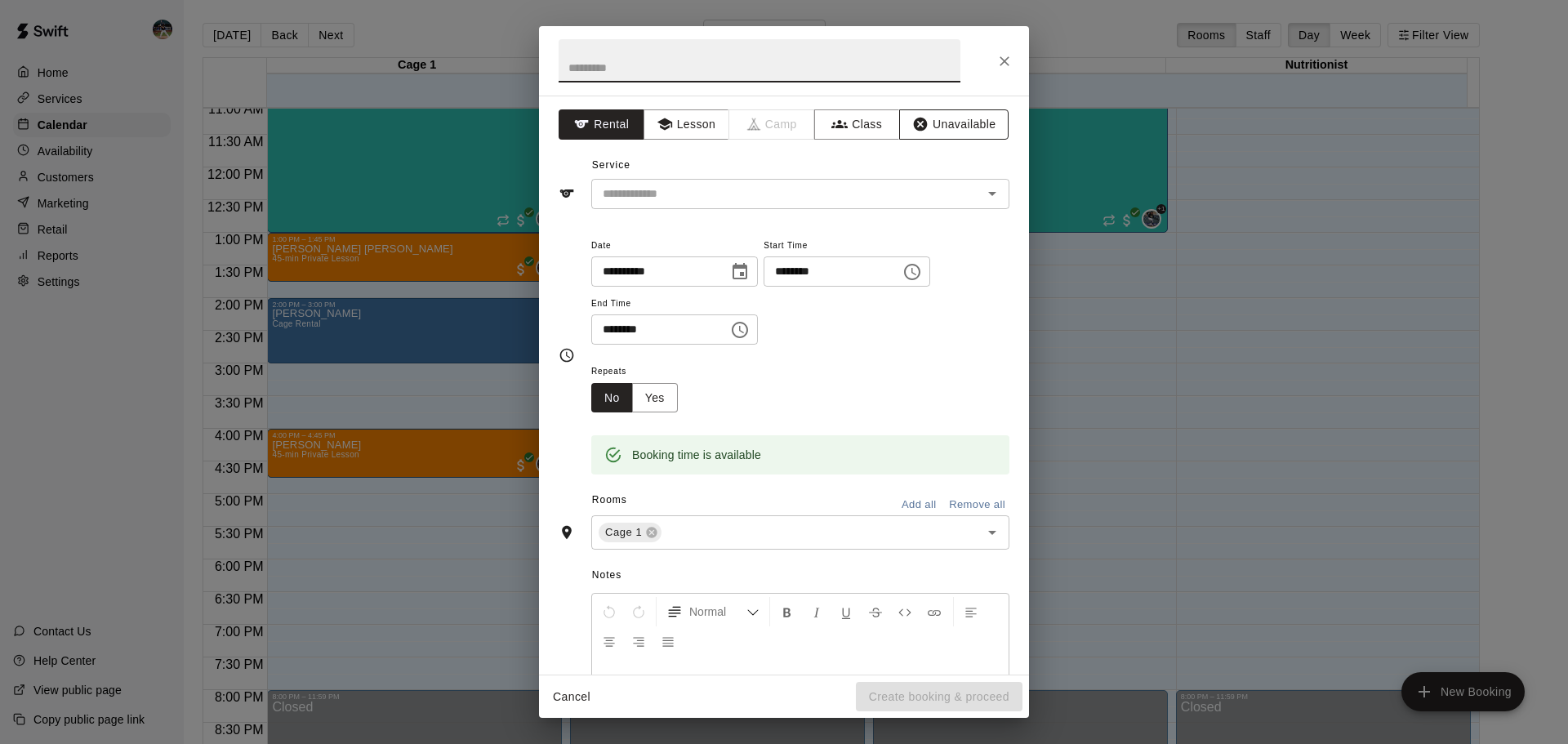
click at [782, 121] on button "Unavailable" at bounding box center [954, 124] width 110 height 30
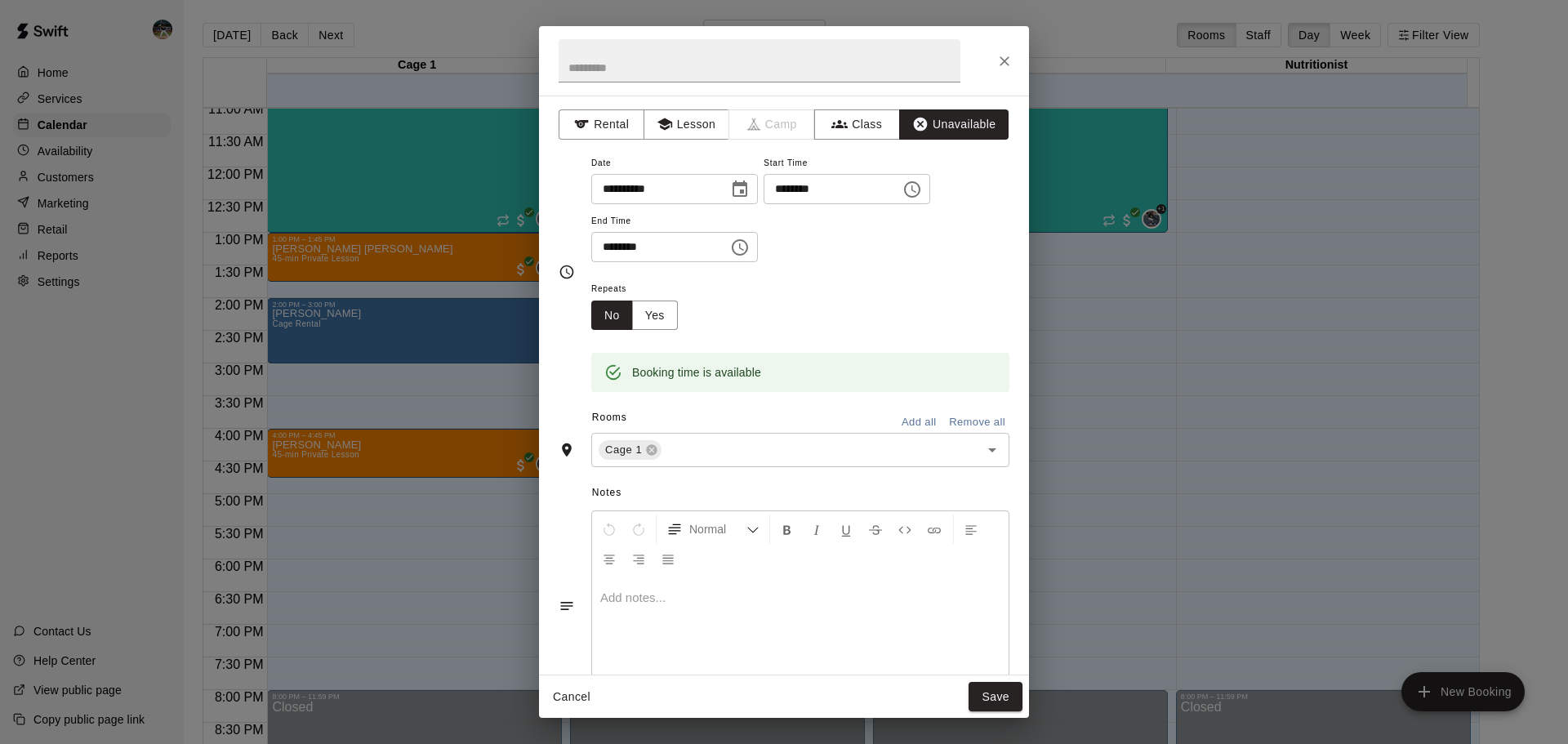
click at [782, 422] on button "Add all" at bounding box center [918, 422] width 52 height 25
click at [782, 425] on button "Save" at bounding box center [995, 697] width 54 height 30
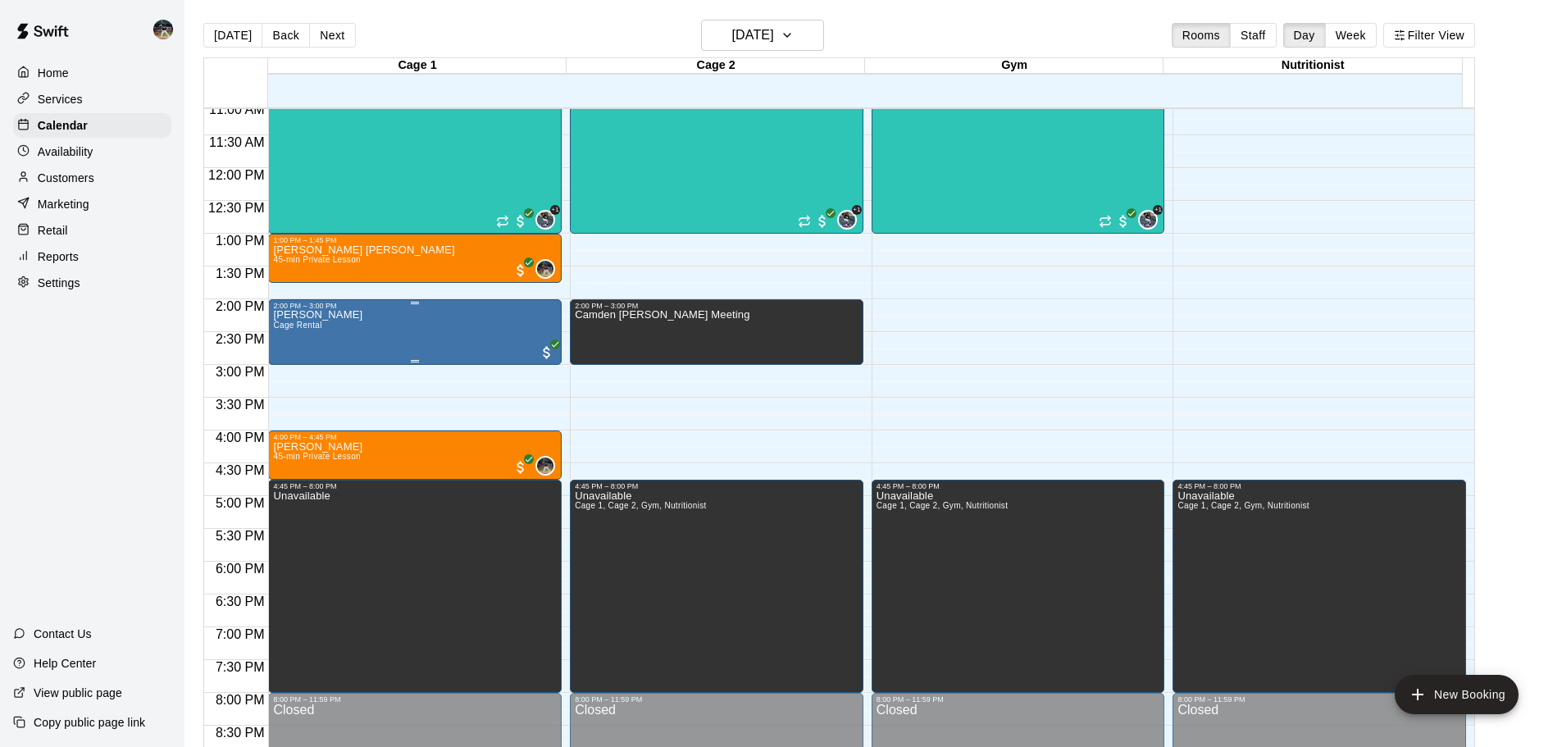
scroll to position [564, 0]
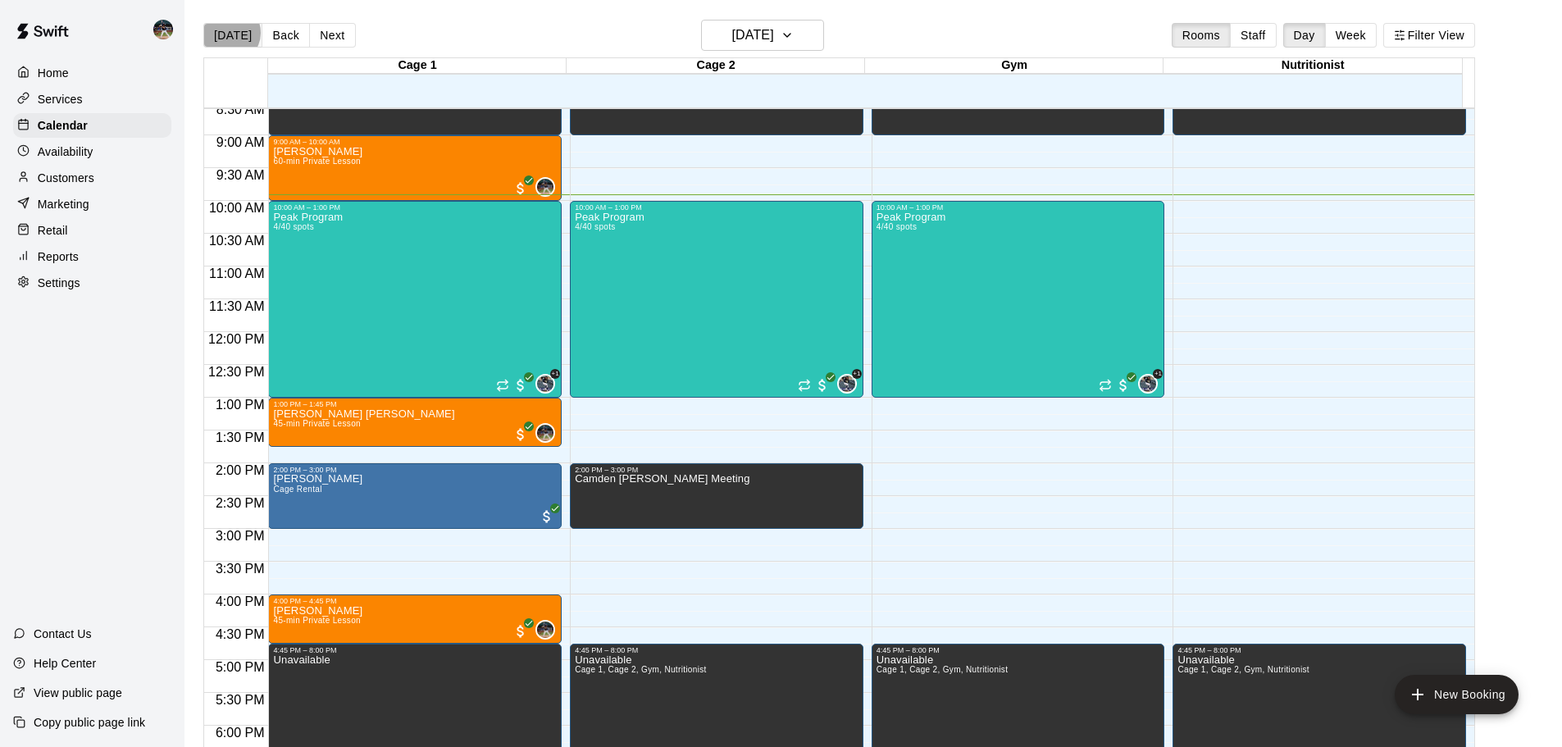
click at [230, 33] on button "[DATE]" at bounding box center [232, 35] width 59 height 25
click at [330, 40] on button "Next" at bounding box center [332, 35] width 46 height 25
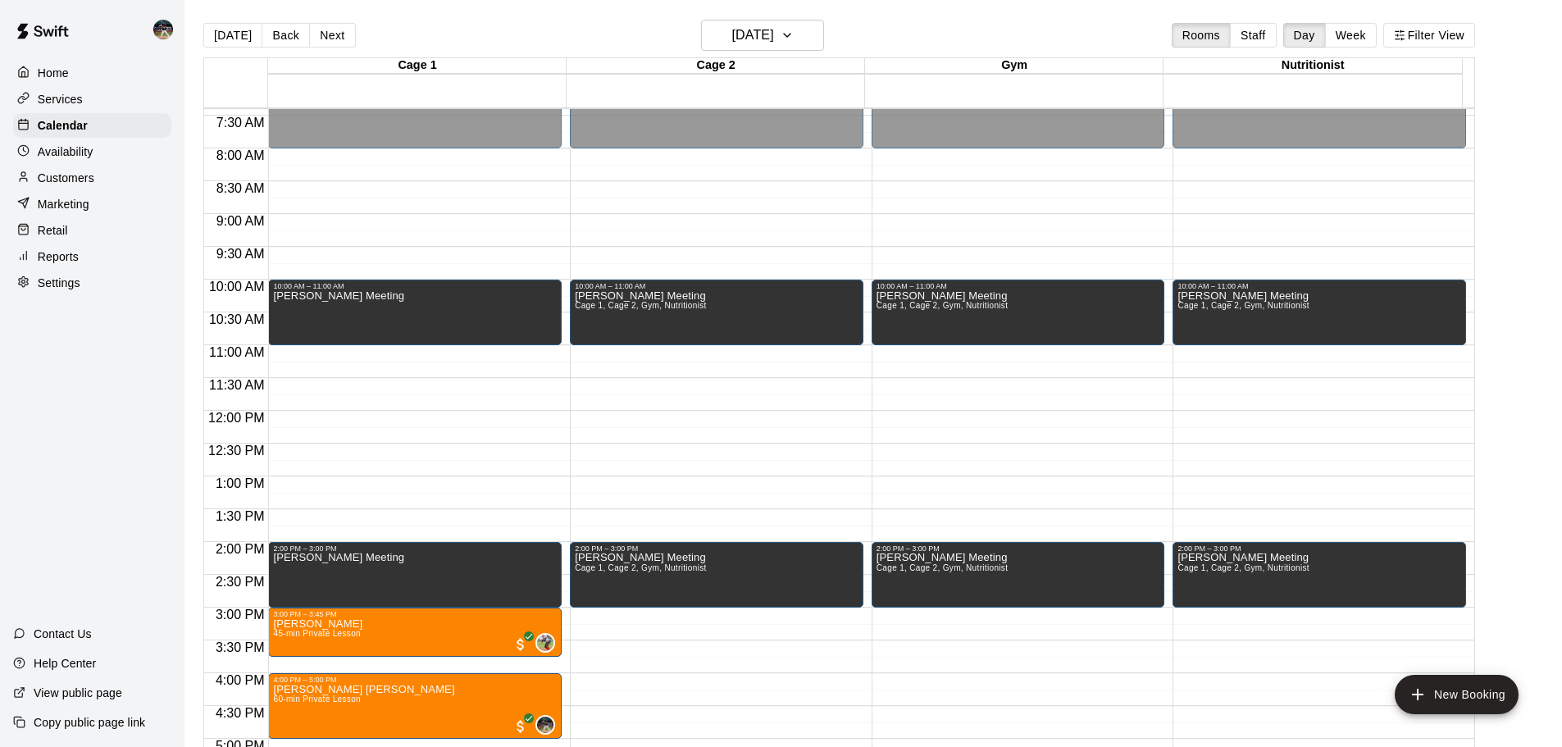
scroll to position [482, 0]
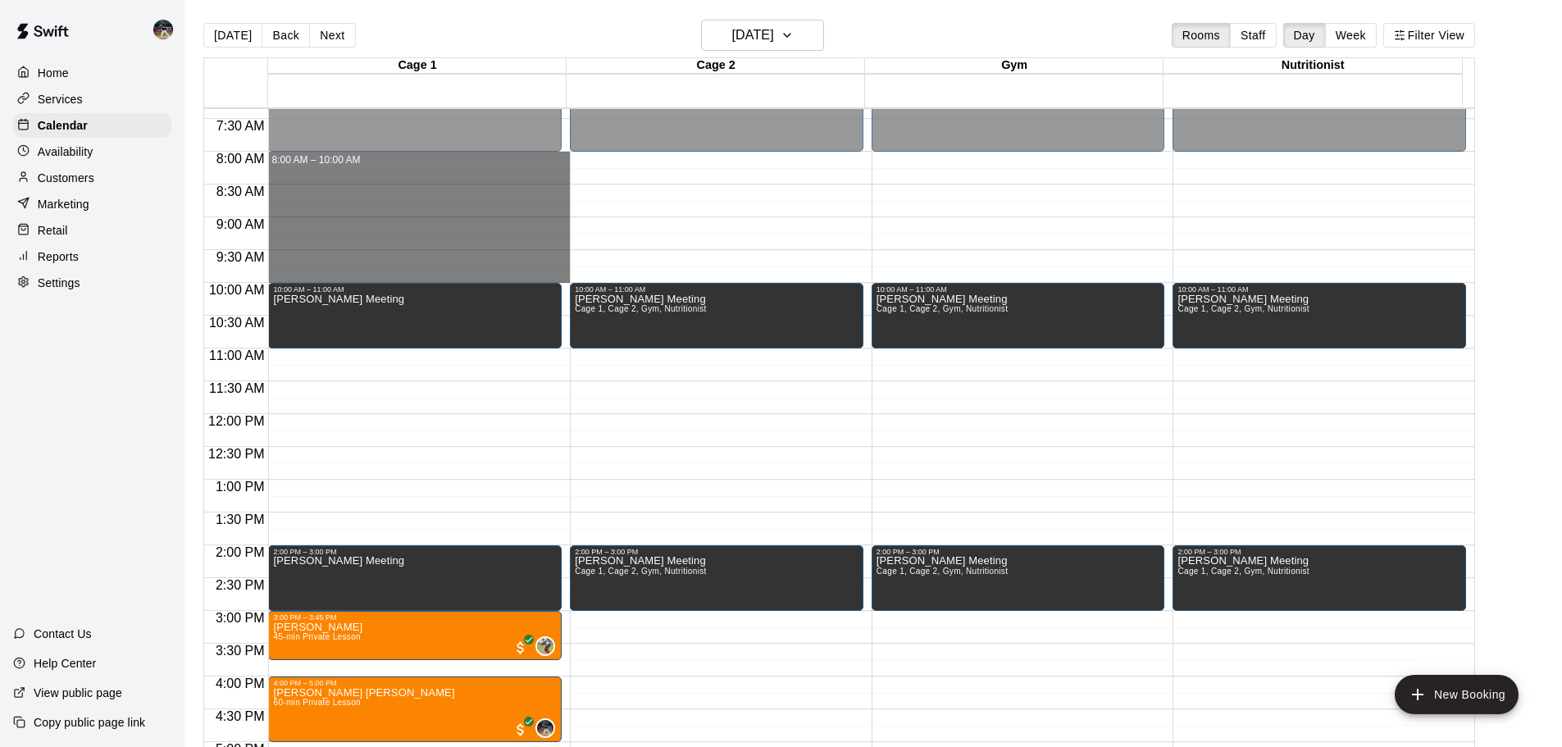
drag, startPoint x: 417, startPoint y: 153, endPoint x: 408, endPoint y: 274, distance: 120.8
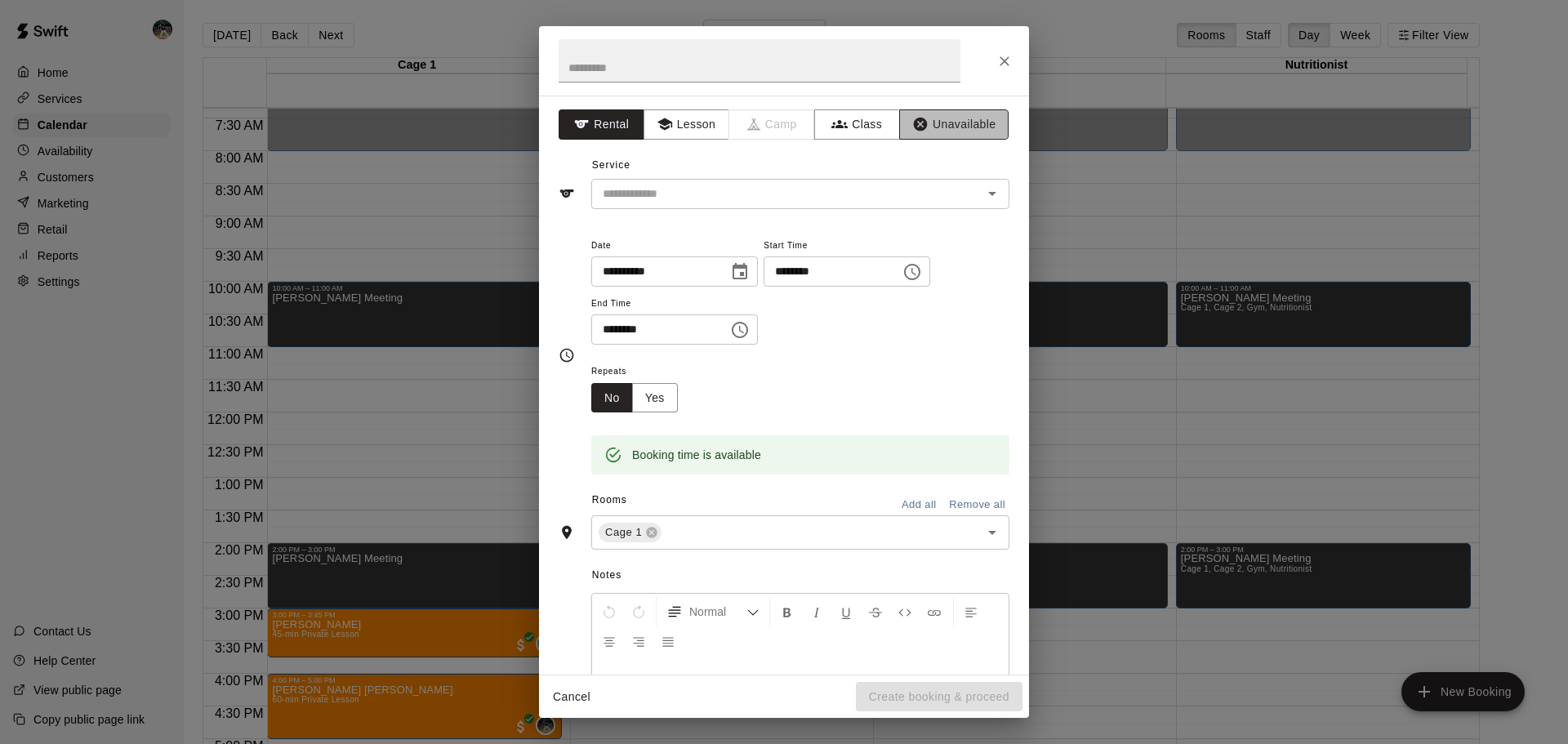
click at [782, 125] on button "Unavailable" at bounding box center [954, 124] width 110 height 30
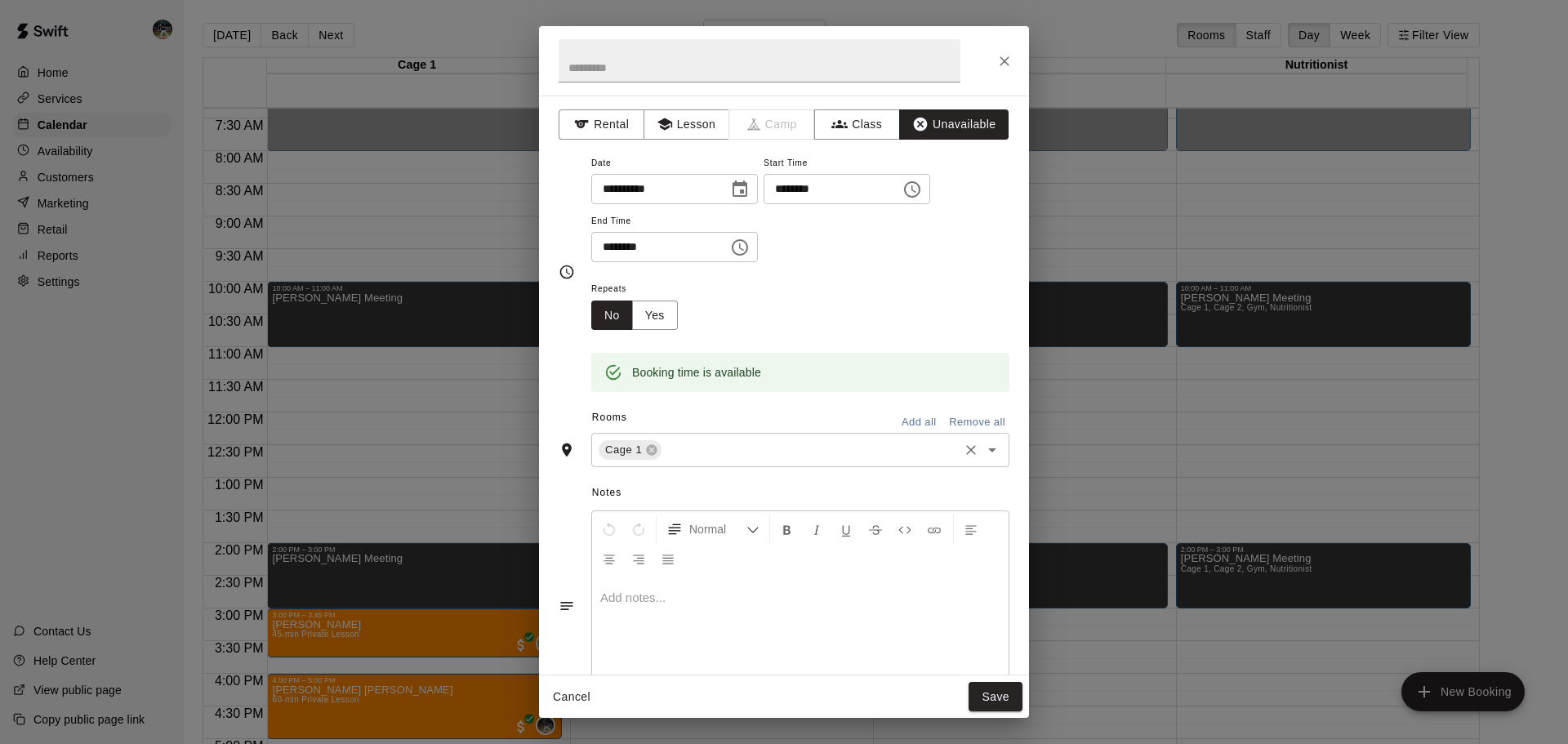
click at [782, 417] on button "Add all" at bounding box center [918, 422] width 52 height 25
click at [782, 425] on button "Save" at bounding box center [995, 697] width 54 height 30
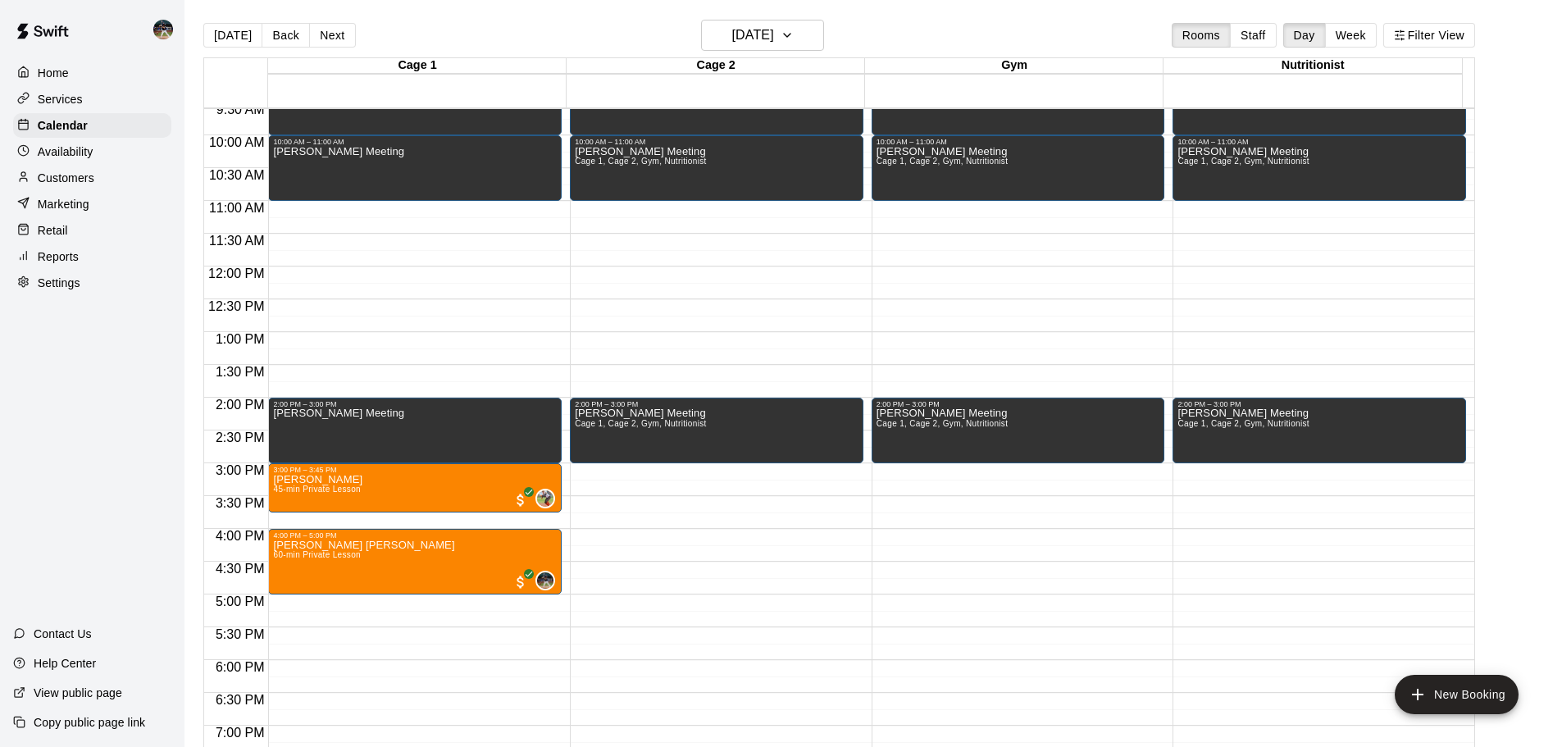
scroll to position [646, 0]
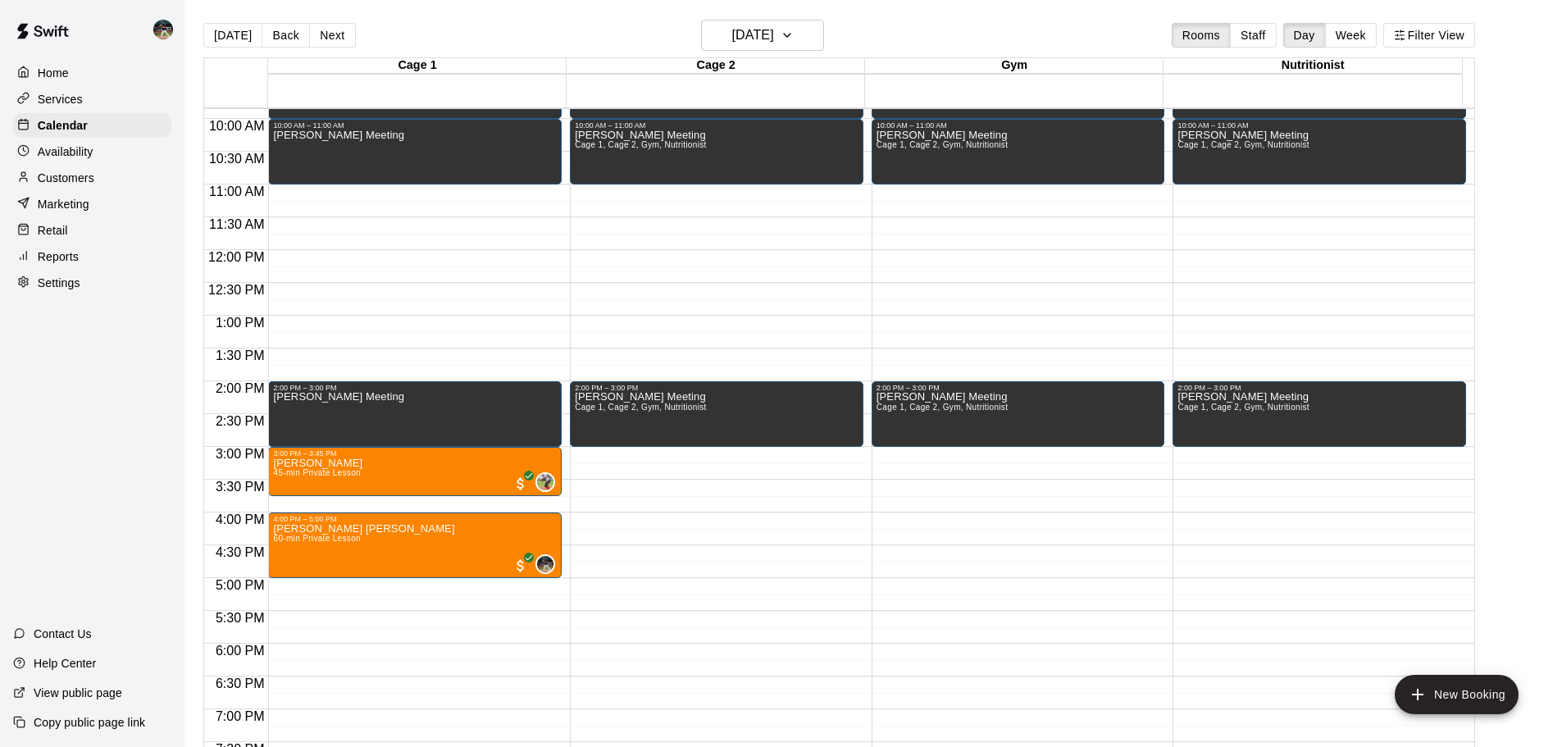
click at [227, 34] on button "[DATE]" at bounding box center [232, 35] width 59 height 25
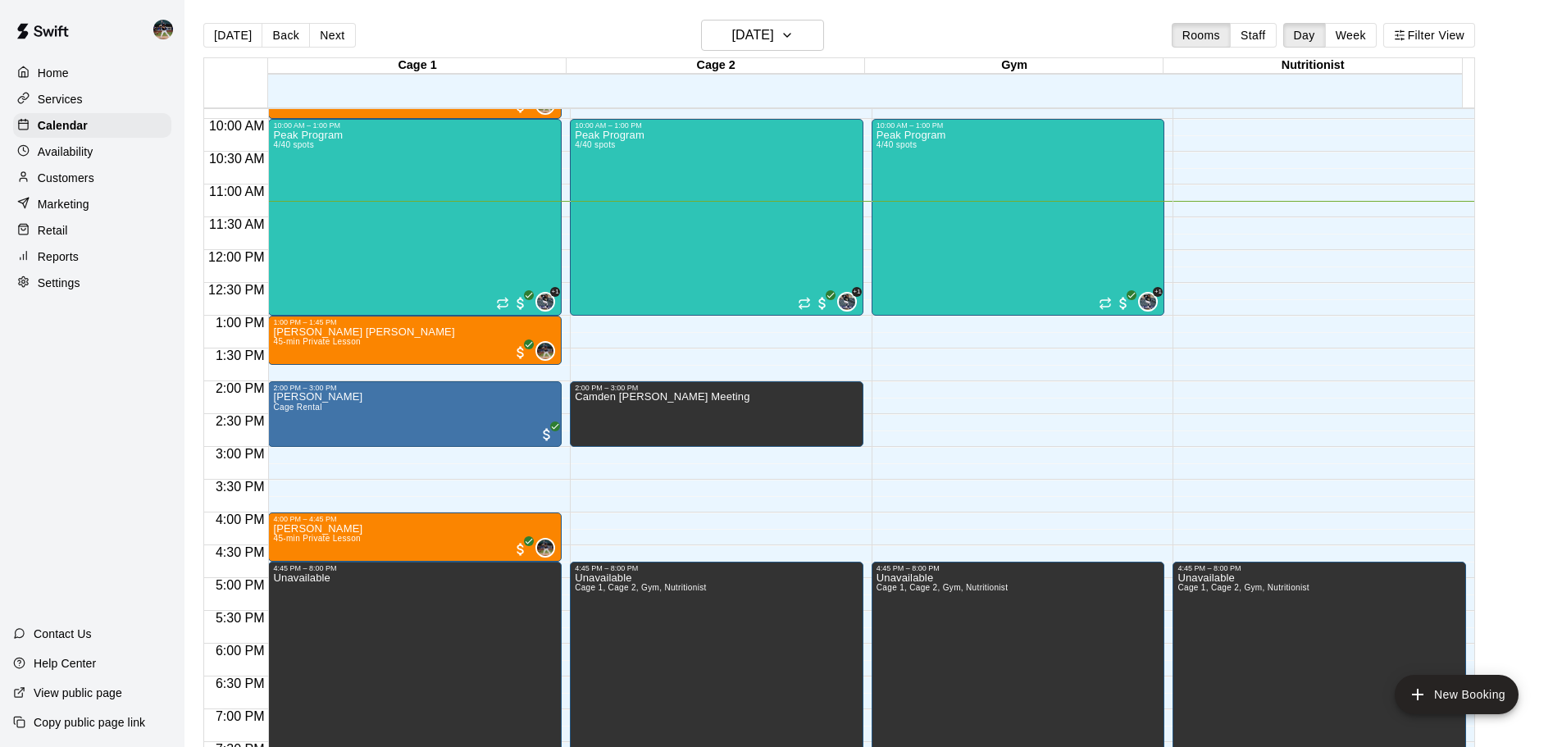
click at [73, 153] on p "Availability" at bounding box center [66, 151] width 56 height 16
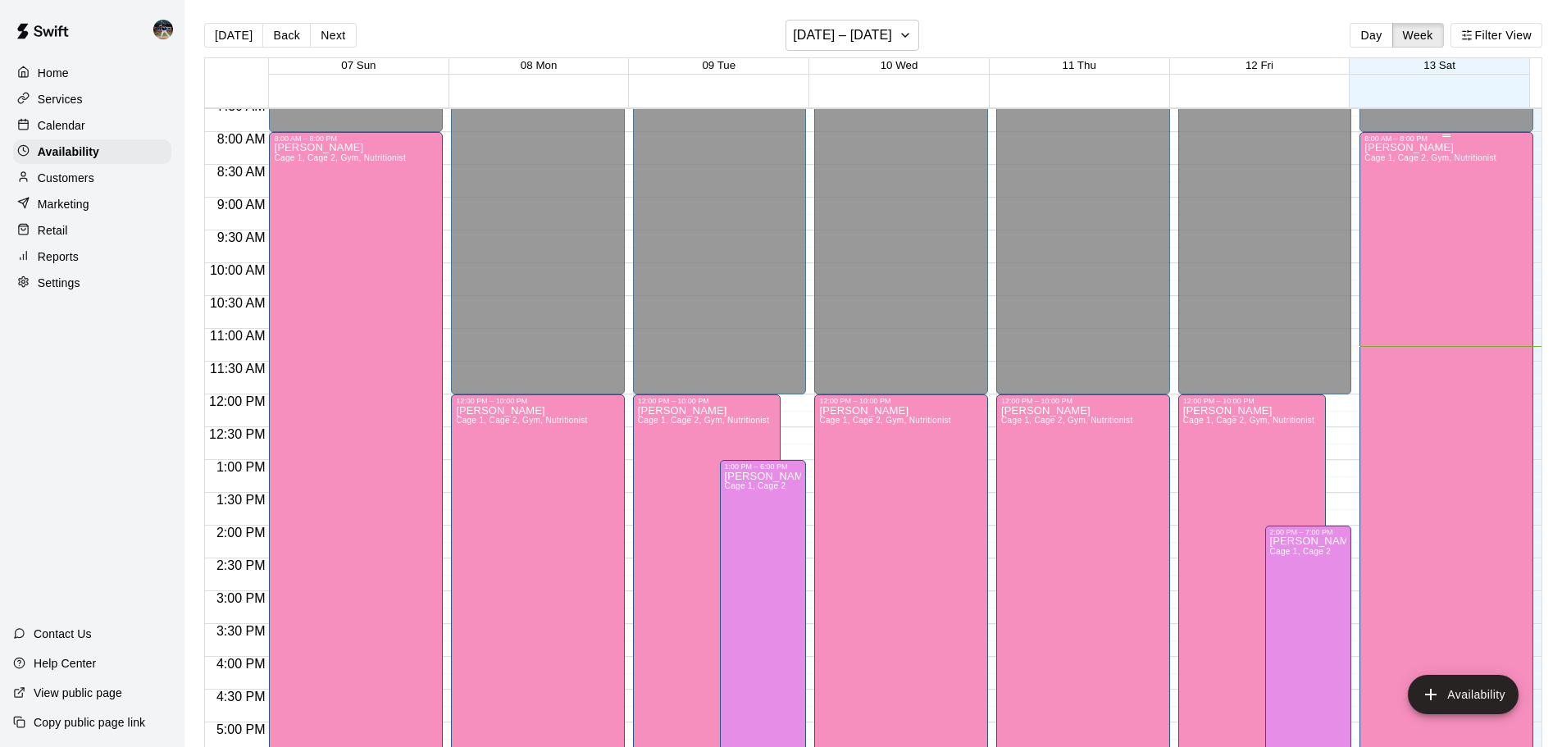
scroll to position [494, 0]
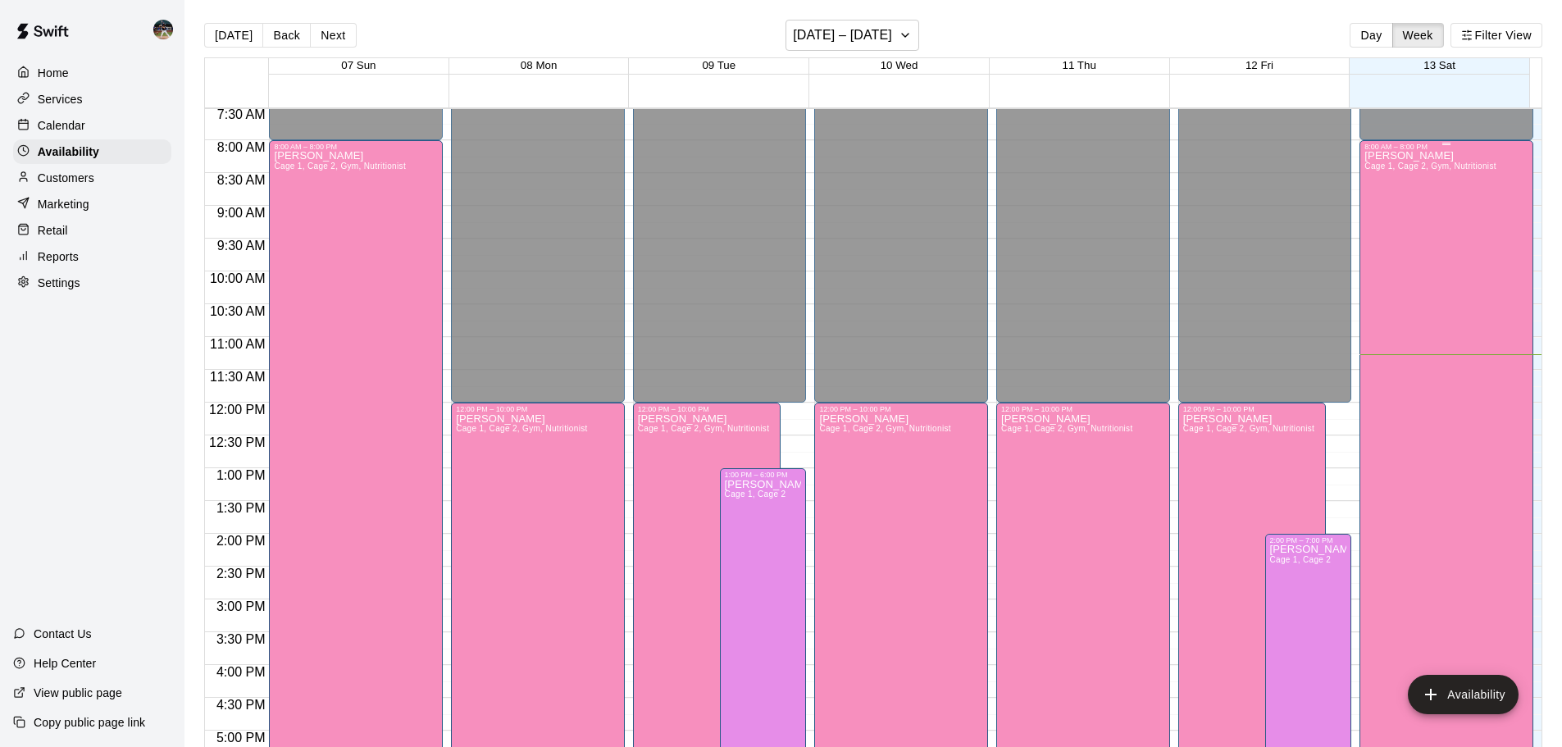
click at [785, 317] on div "[PERSON_NAME] 1, Cage 2, Gym, Nutritionist" at bounding box center [1430, 524] width 132 height 747
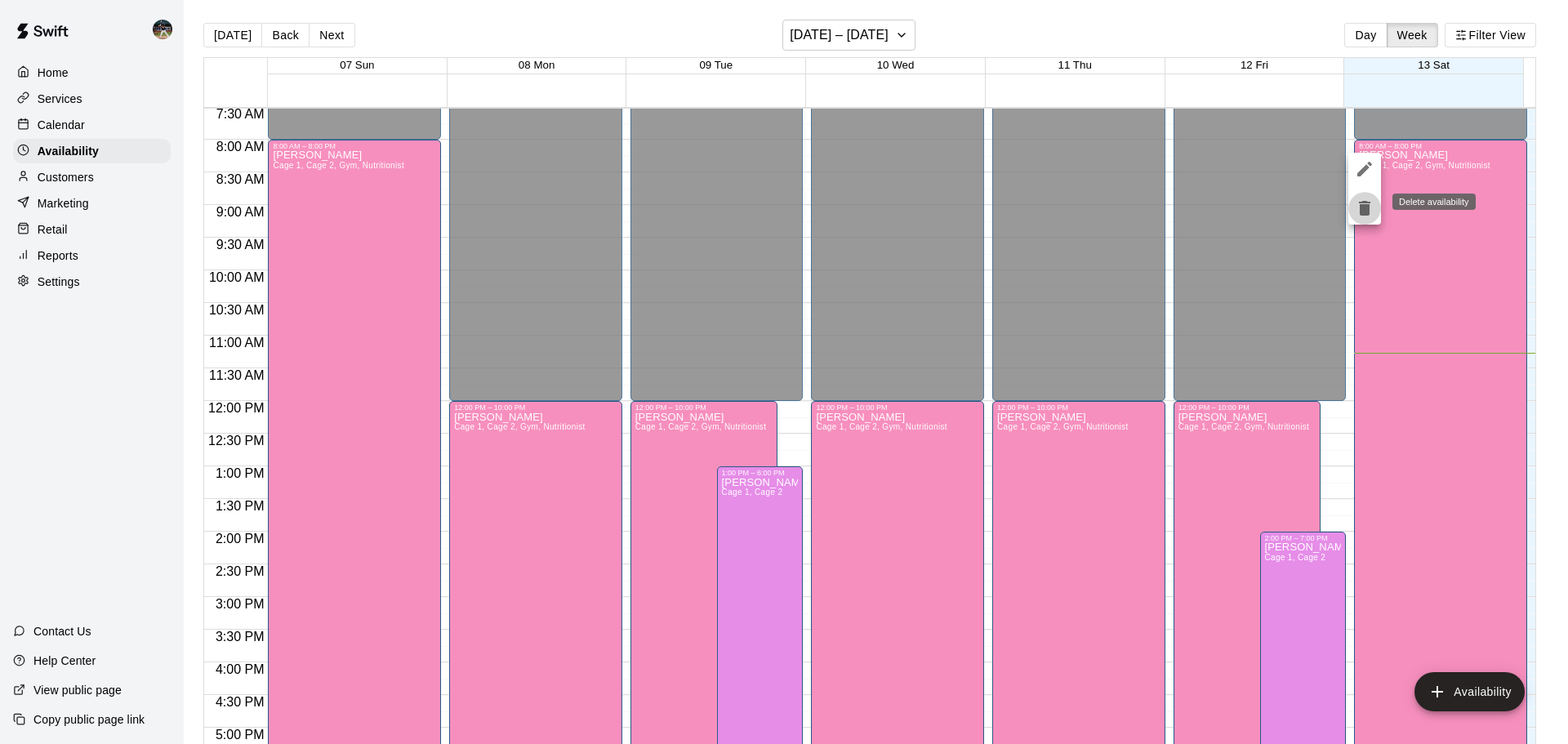
click at [782, 207] on icon "delete" at bounding box center [1364, 208] width 11 height 15
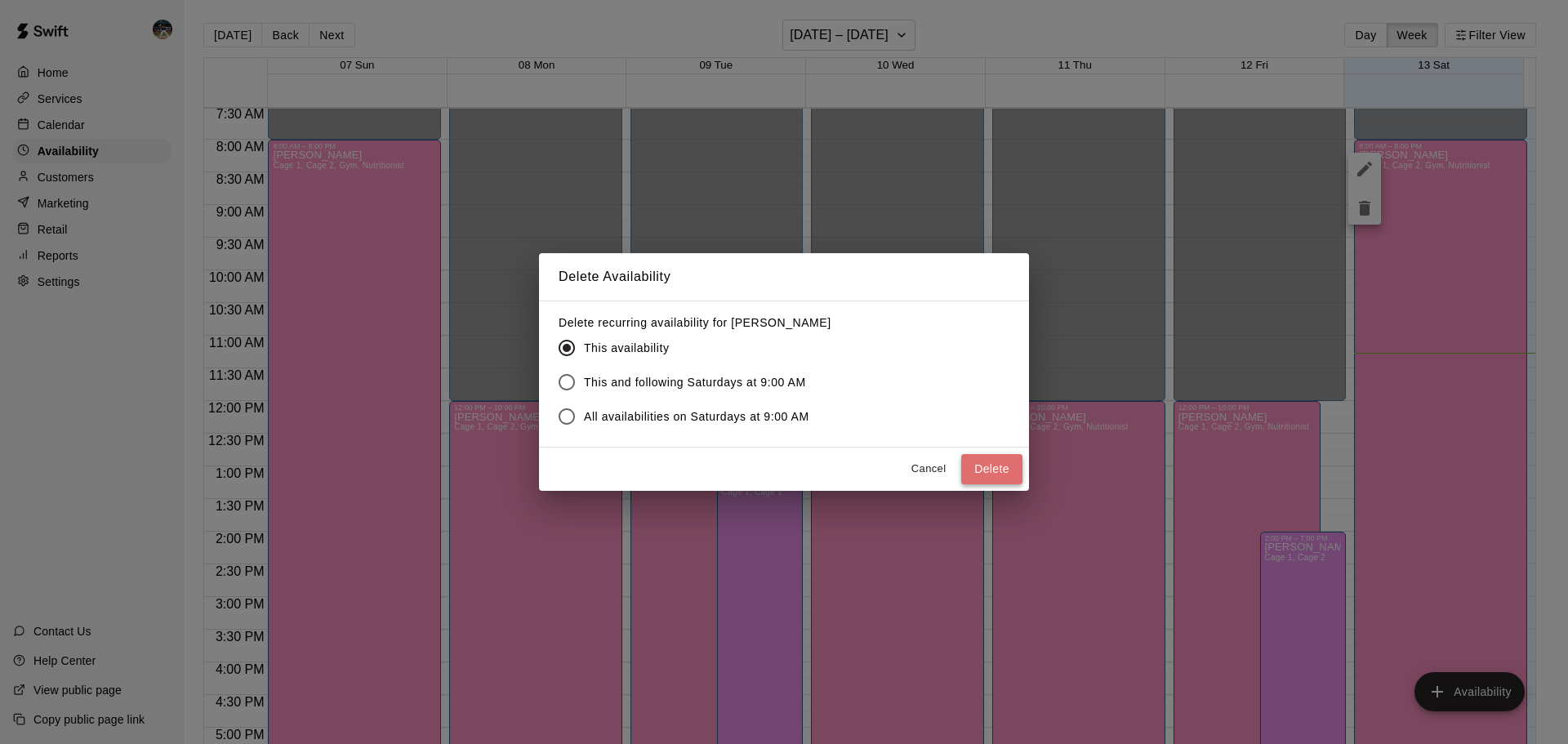
click at [782, 425] on button "Delete" at bounding box center [991, 469] width 61 height 30
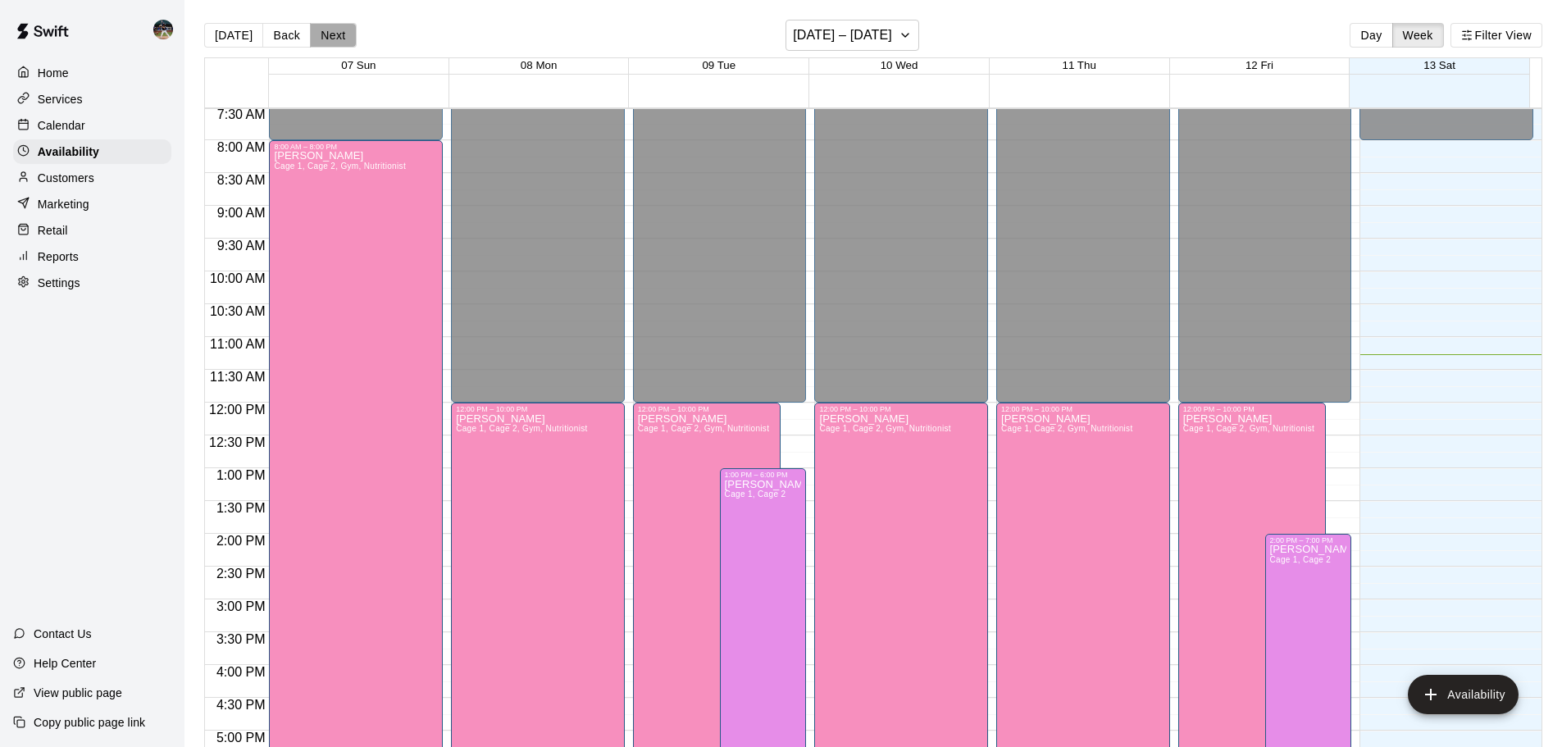
click at [337, 39] on button "Next" at bounding box center [333, 35] width 46 height 25
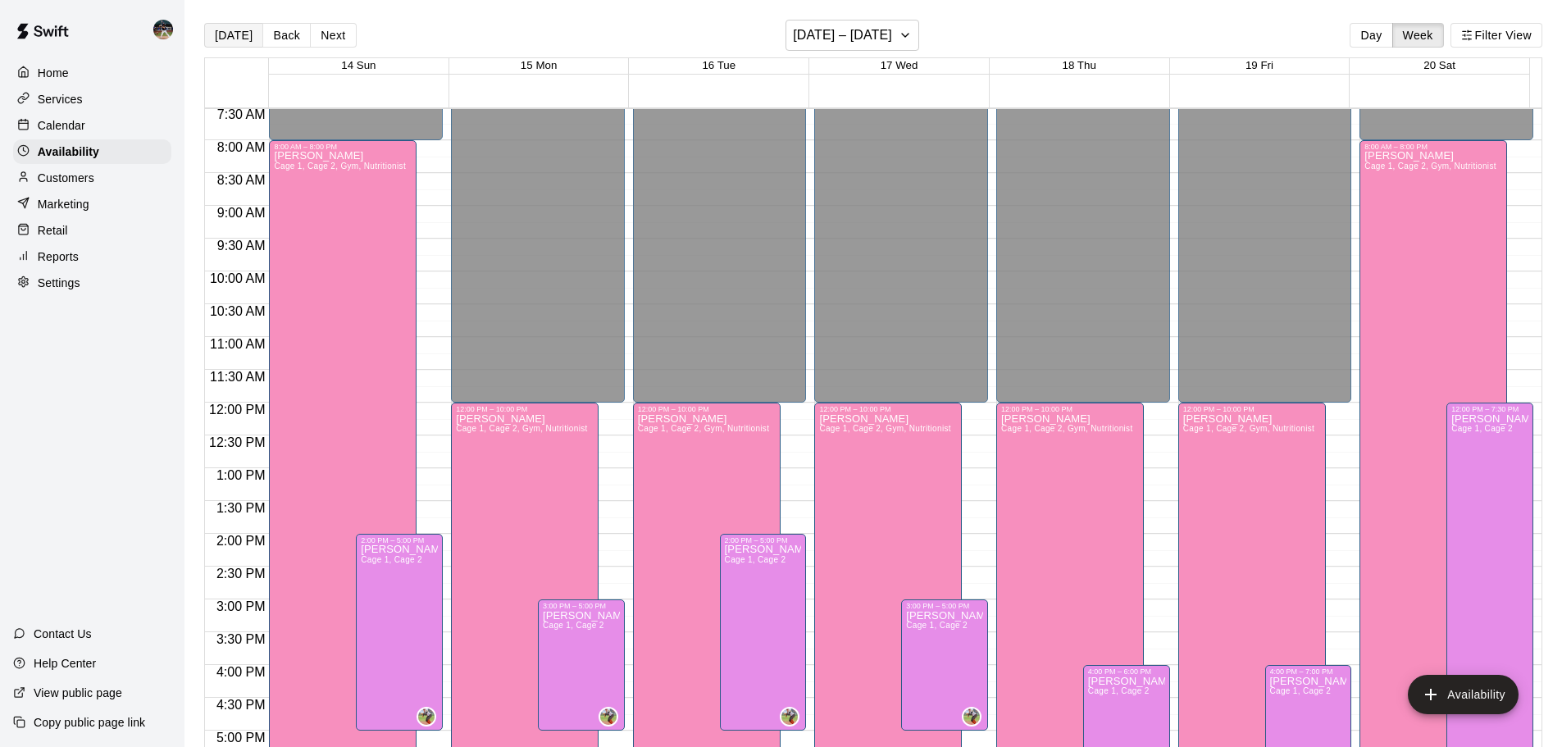
click at [247, 36] on button "[DATE]" at bounding box center [233, 35] width 59 height 25
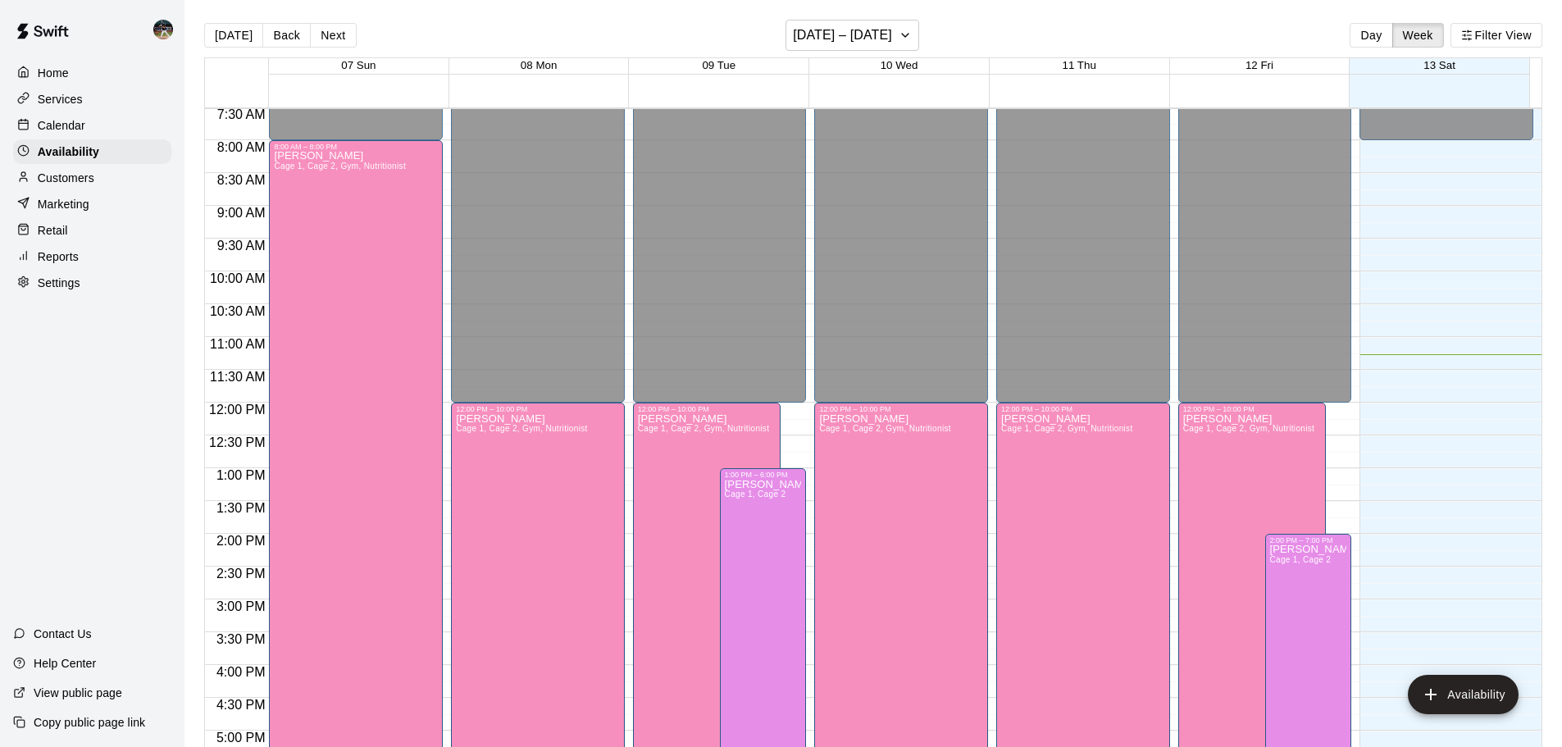
click at [151, 126] on div "Calendar" at bounding box center [92, 125] width 158 height 25
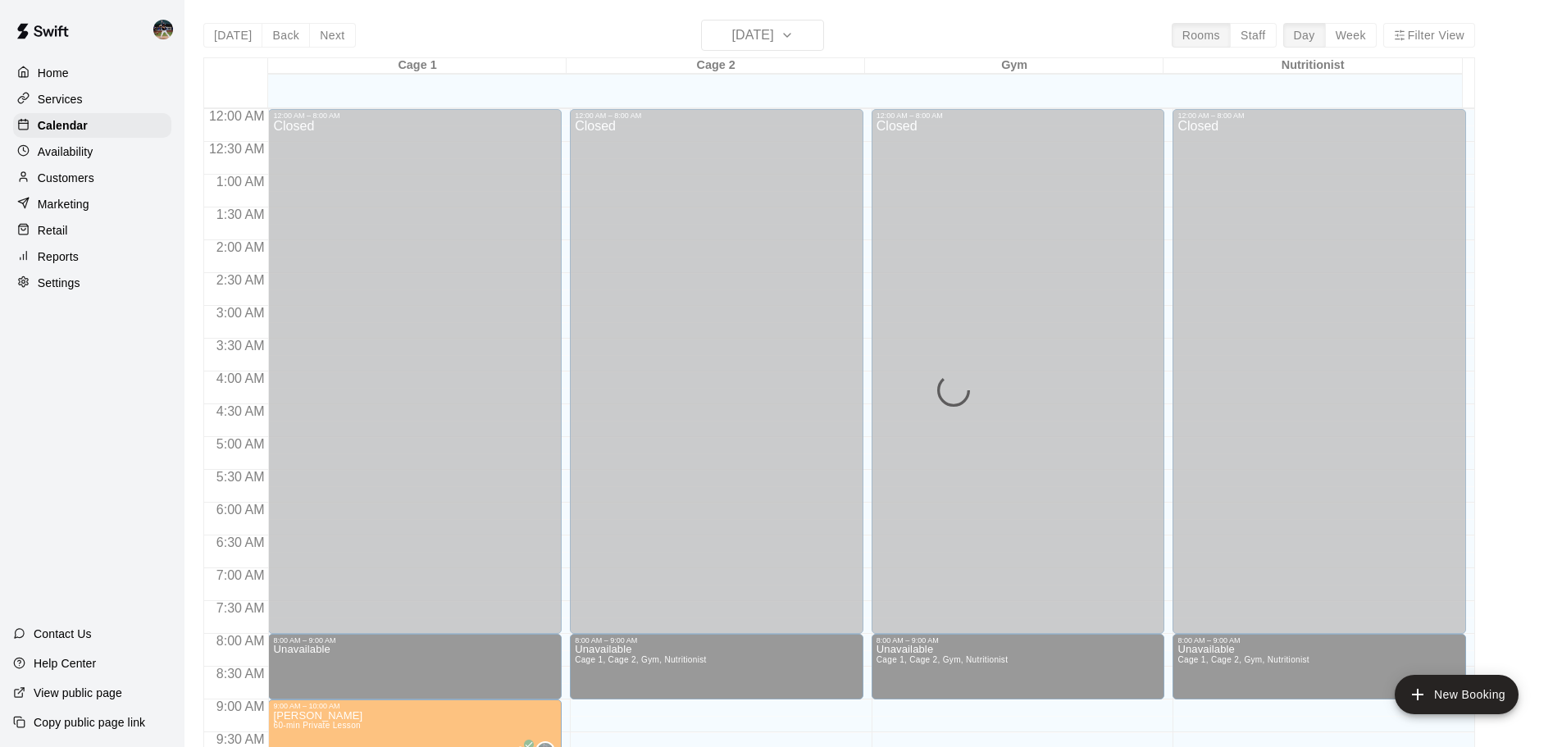
scroll to position [740, 0]
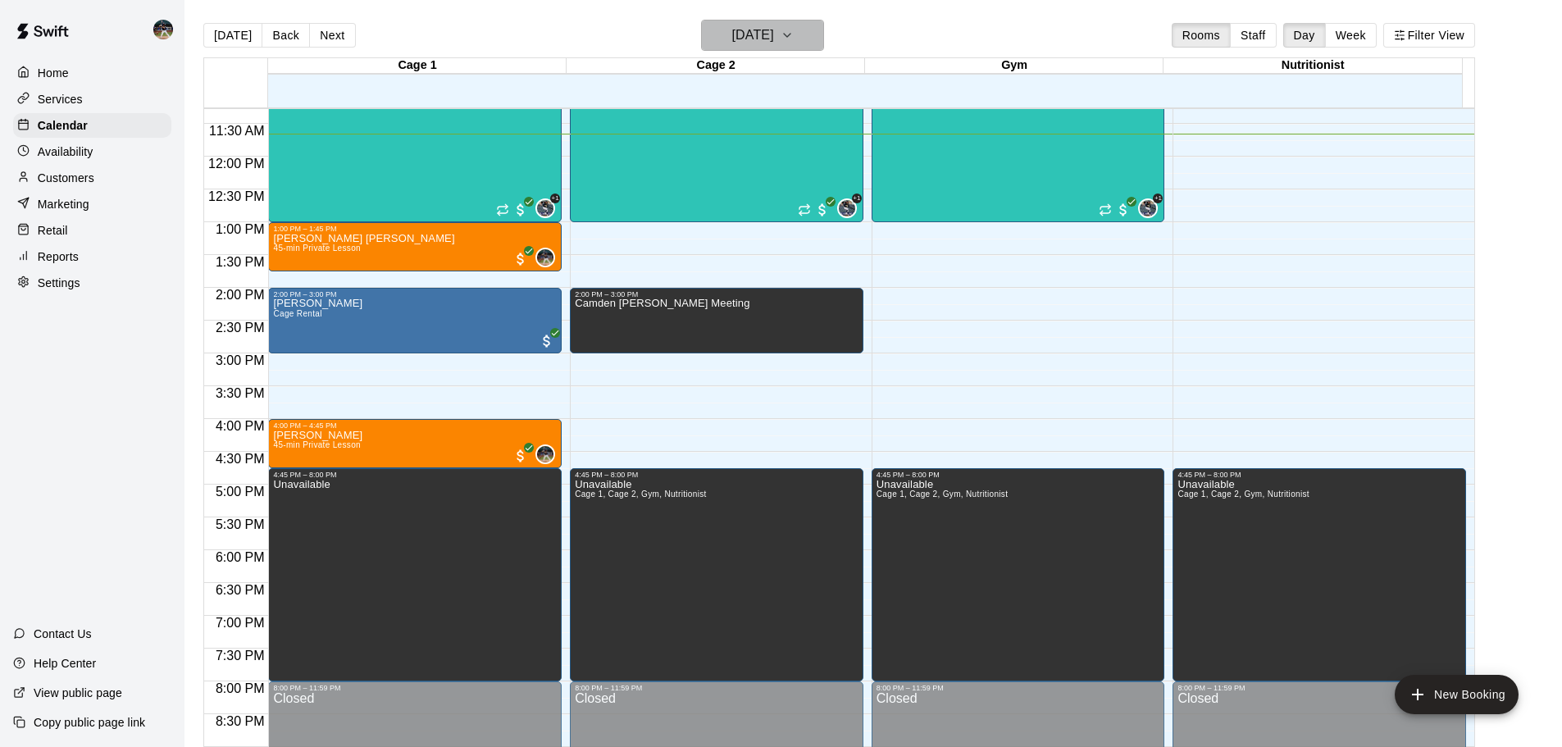
click at [785, 41] on icon "button" at bounding box center [787, 35] width 13 height 20
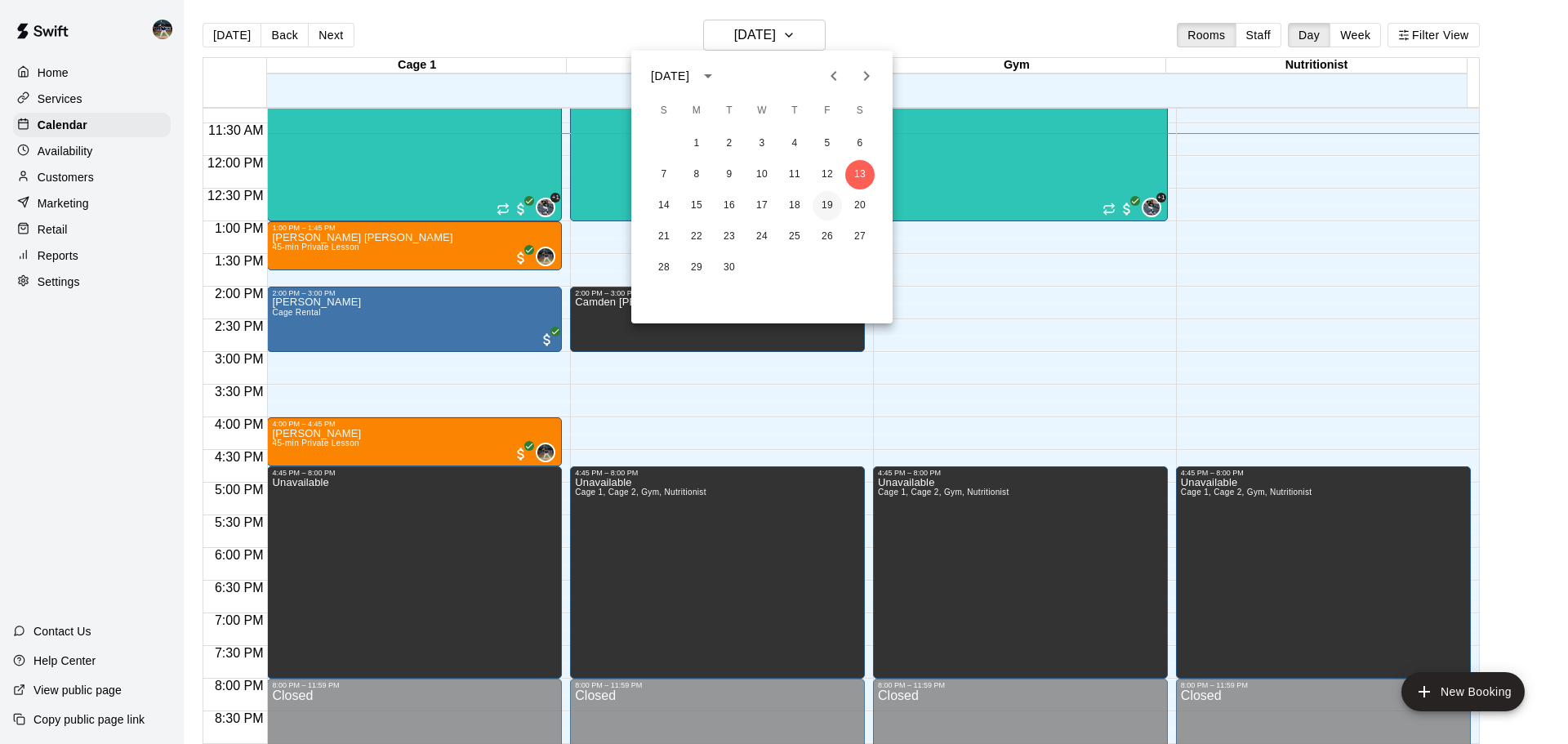
click at [782, 198] on button "19" at bounding box center [828, 206] width 30 height 30
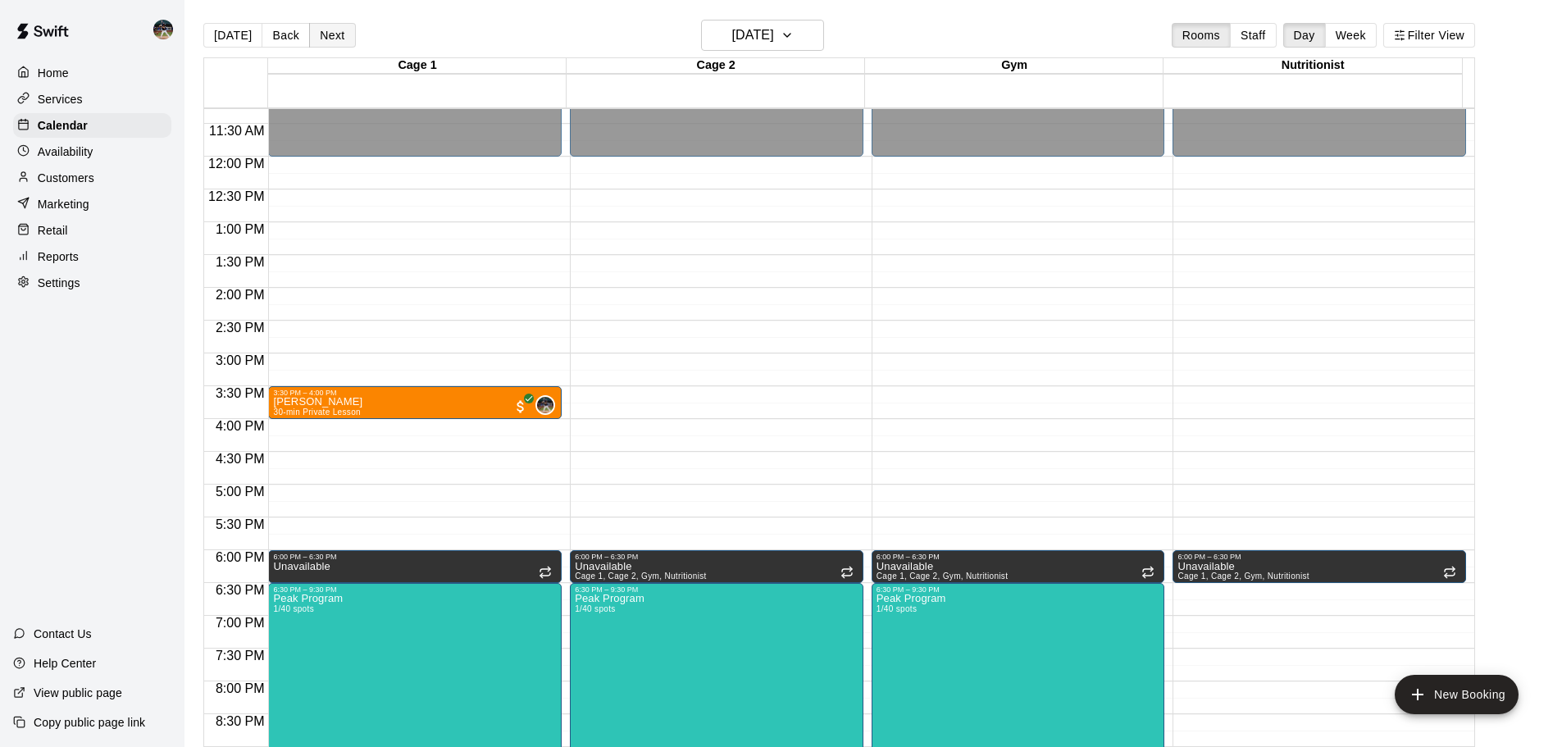
click at [331, 37] on button "Next" at bounding box center [332, 35] width 46 height 25
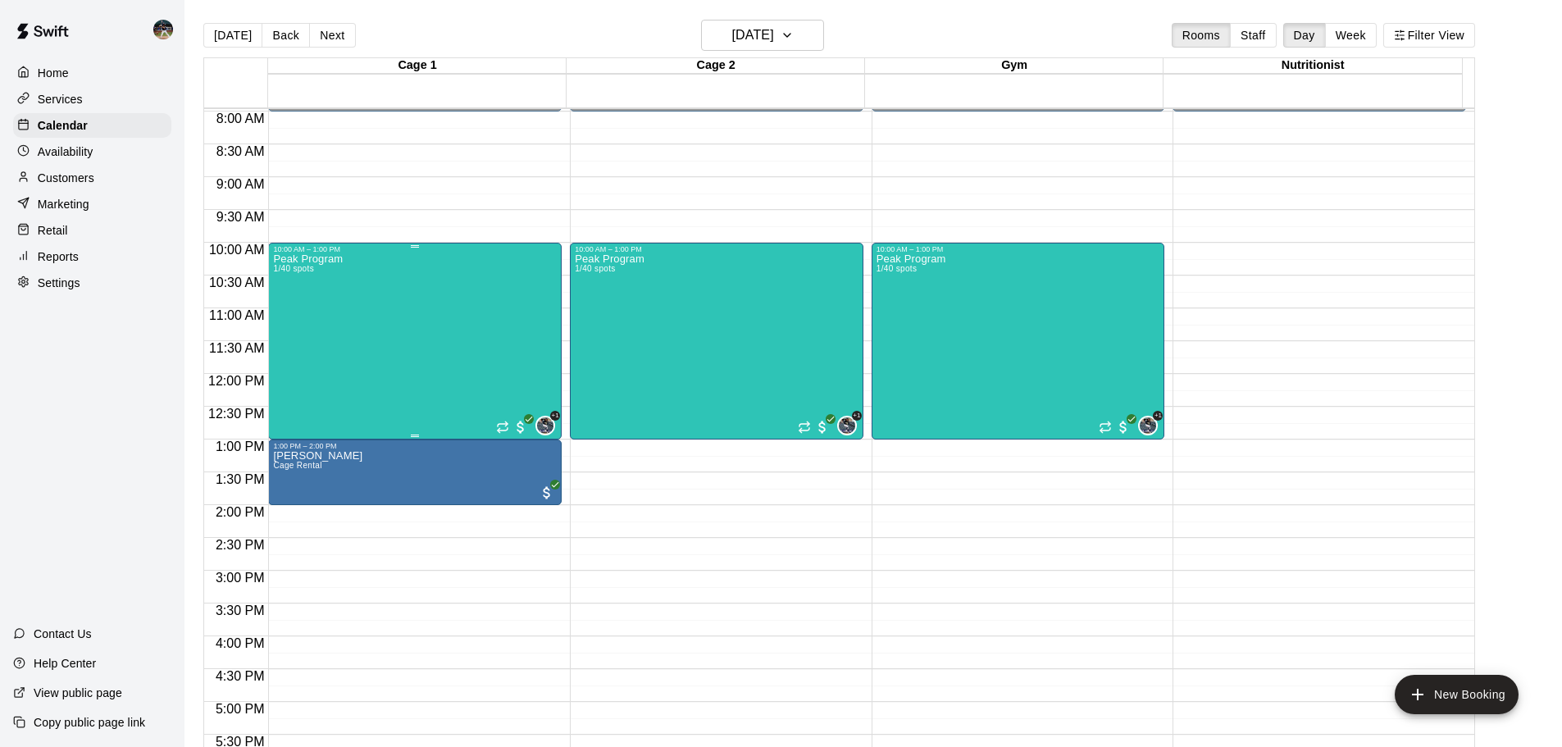
scroll to position [494, 0]
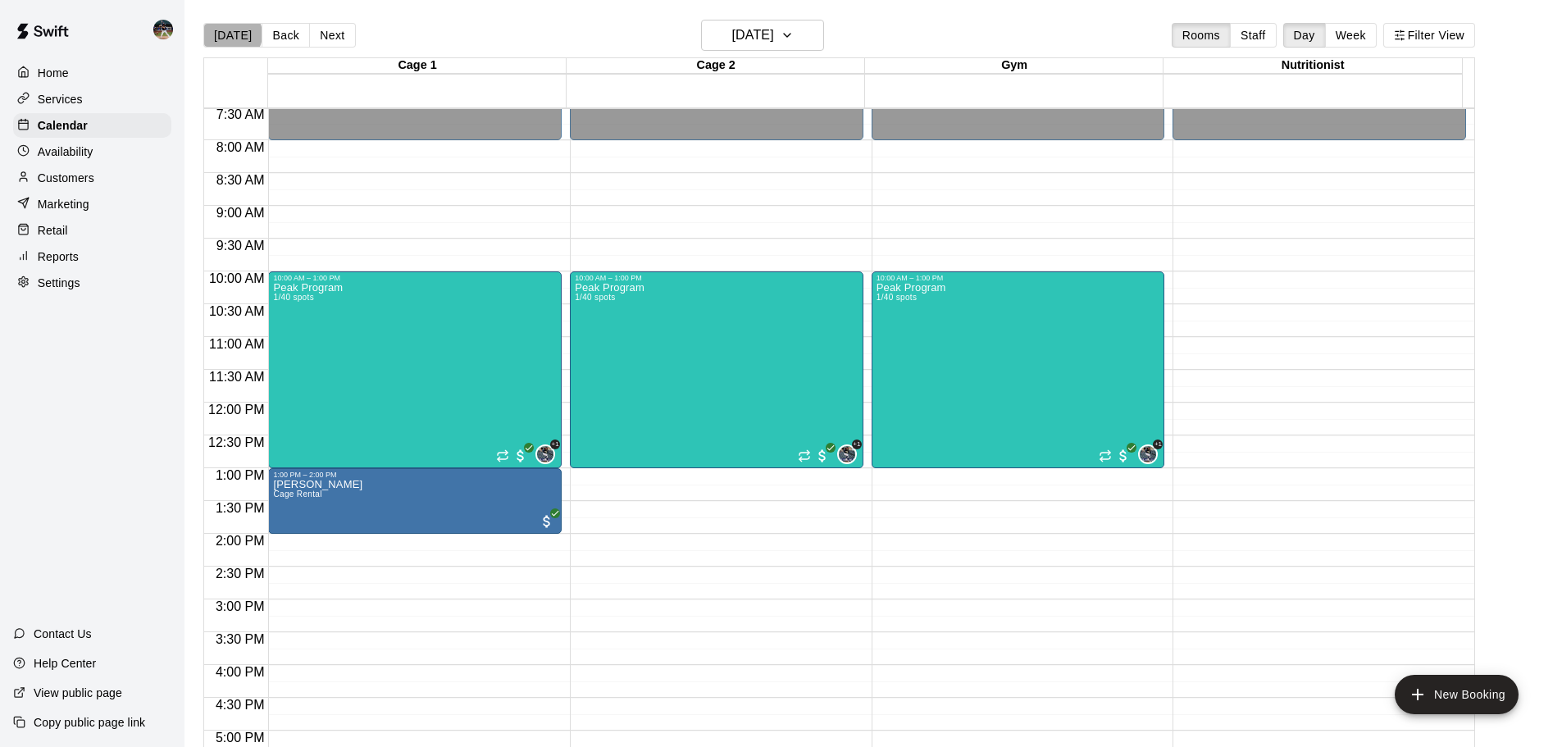
drag, startPoint x: 231, startPoint y: 34, endPoint x: 236, endPoint y: 18, distance: 17.1
click at [232, 34] on button "[DATE]" at bounding box center [232, 35] width 59 height 25
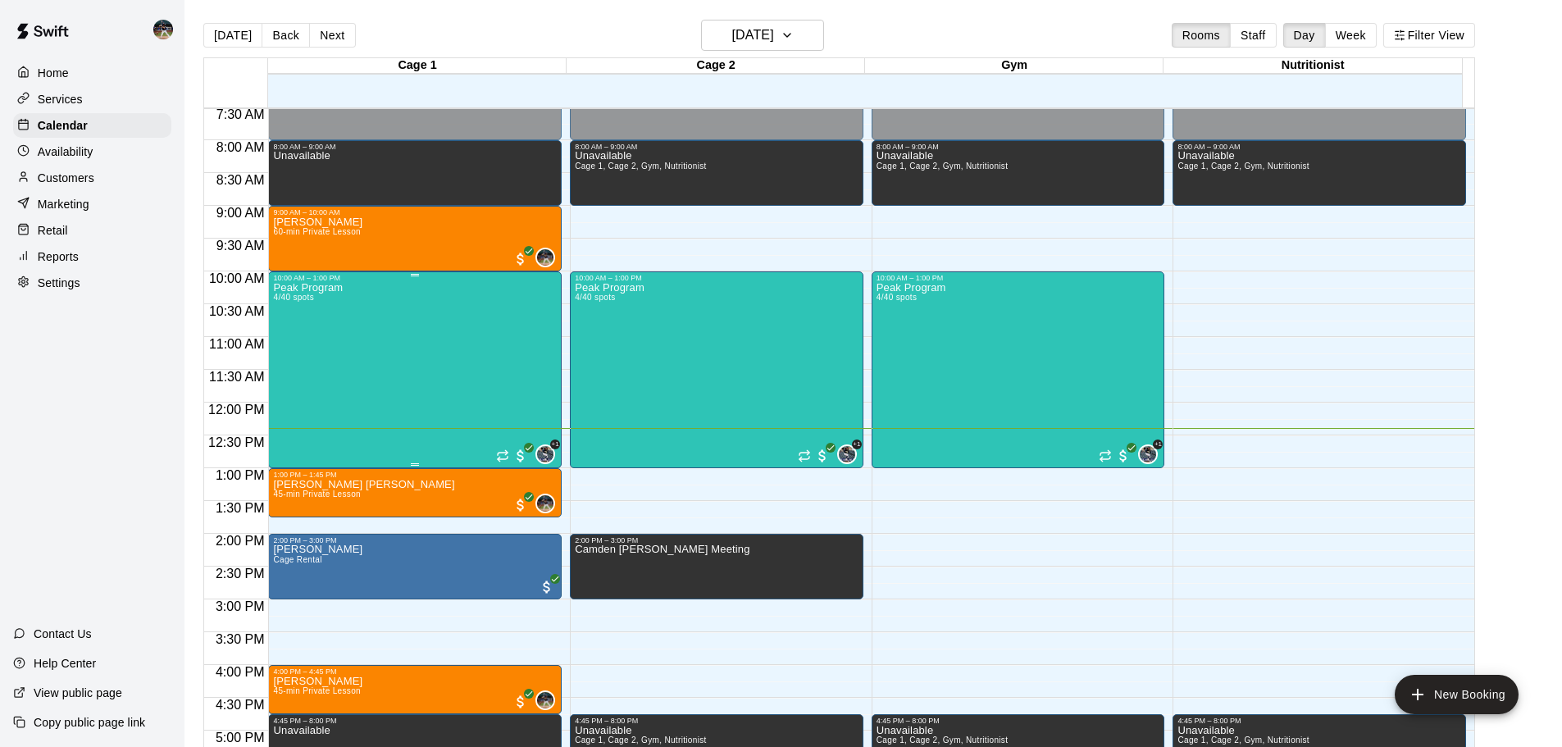
scroll to position [576, 0]
